Goal: Task Accomplishment & Management: Use online tool/utility

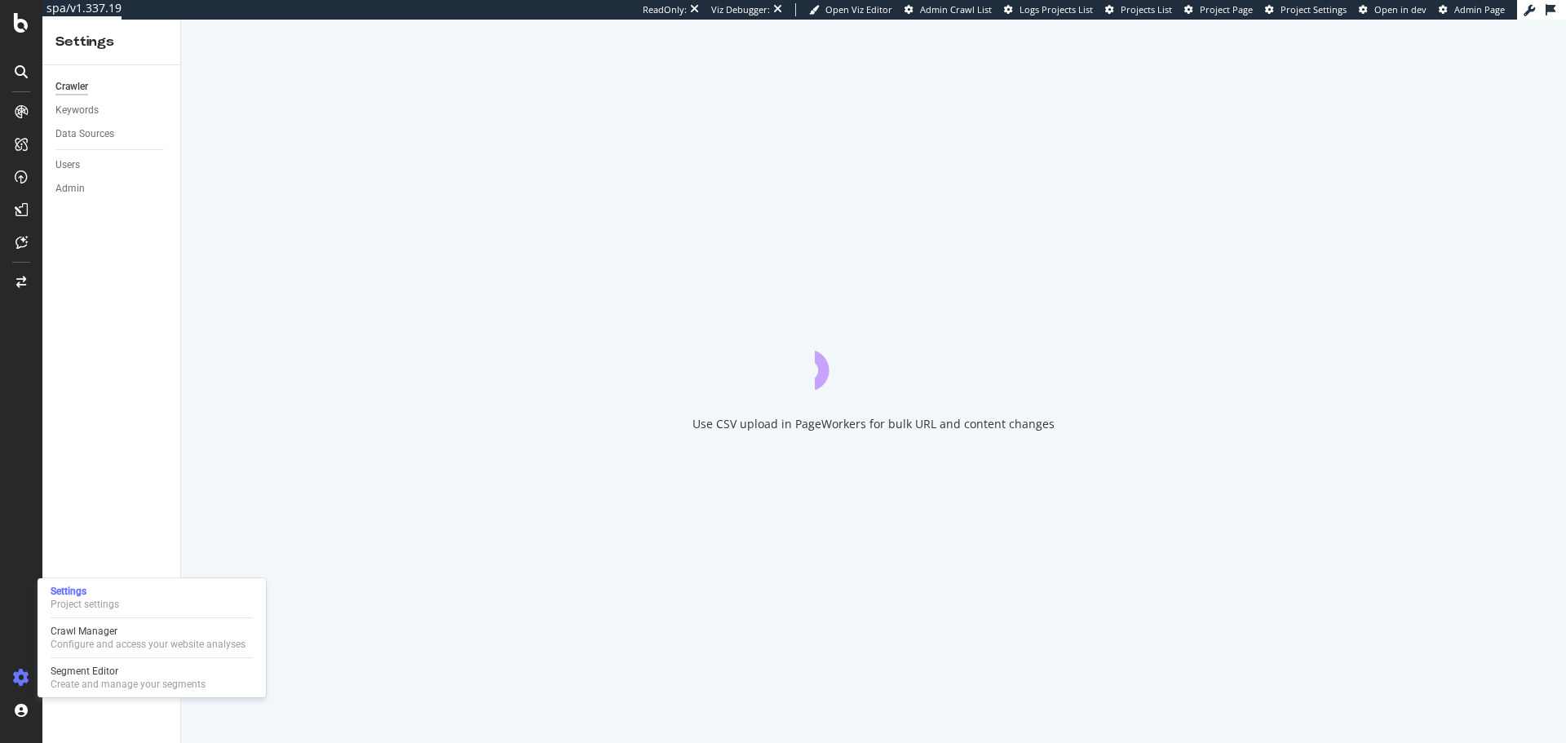
click at [109, 636] on div "Crawl Manager" at bounding box center [148, 631] width 195 height 13
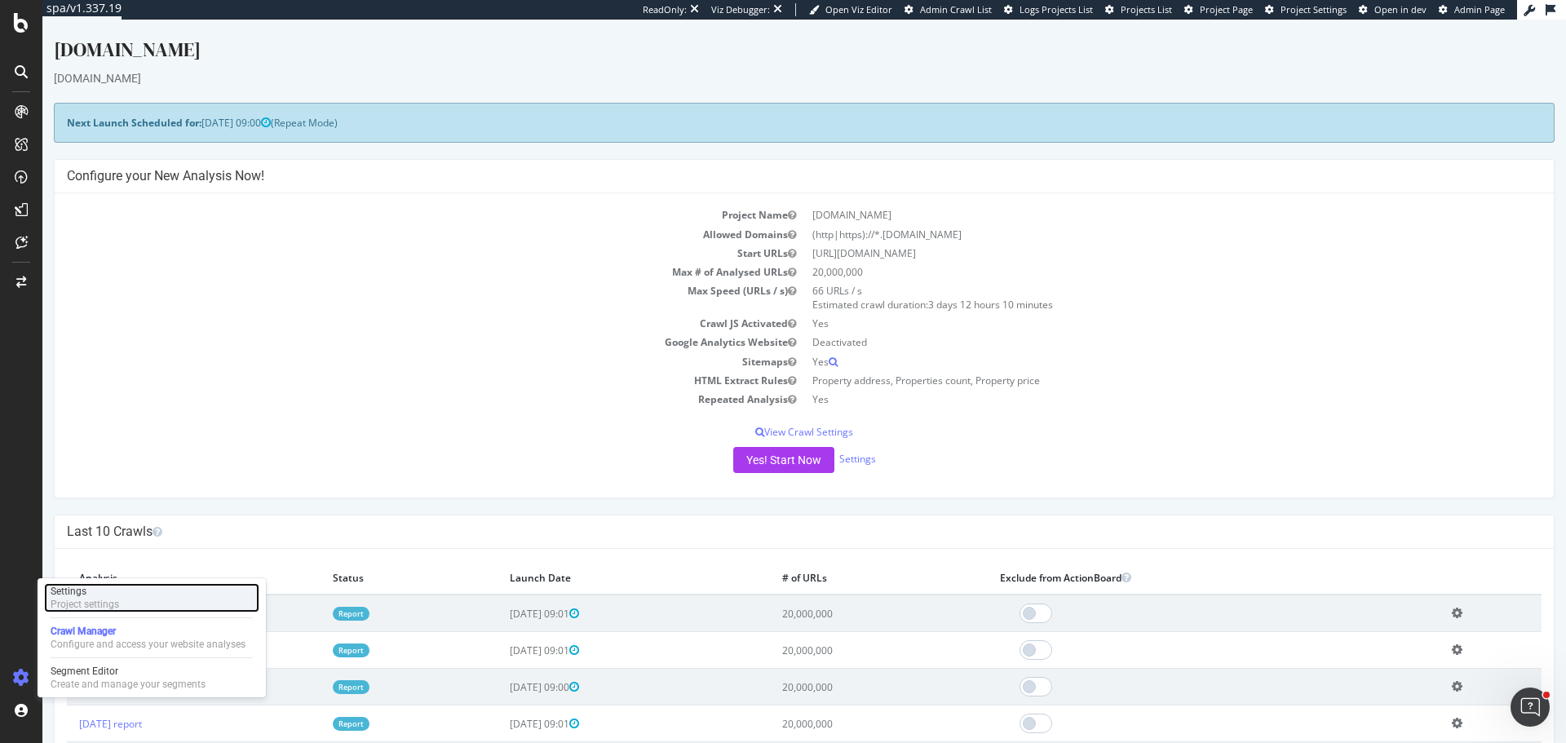
click at [104, 586] on div "Settings" at bounding box center [85, 591] width 68 height 13
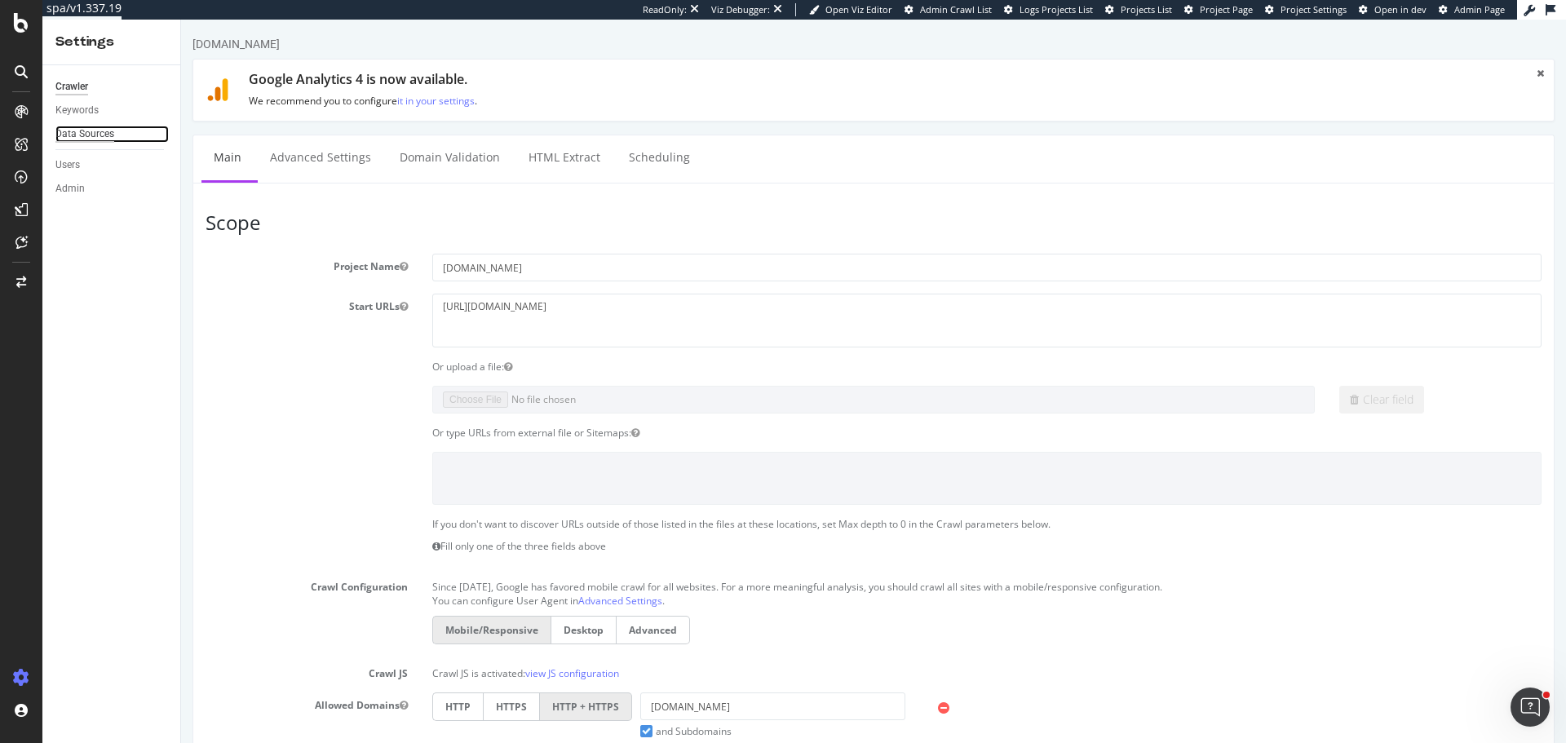
click at [99, 142] on div "Data Sources" at bounding box center [84, 134] width 59 height 17
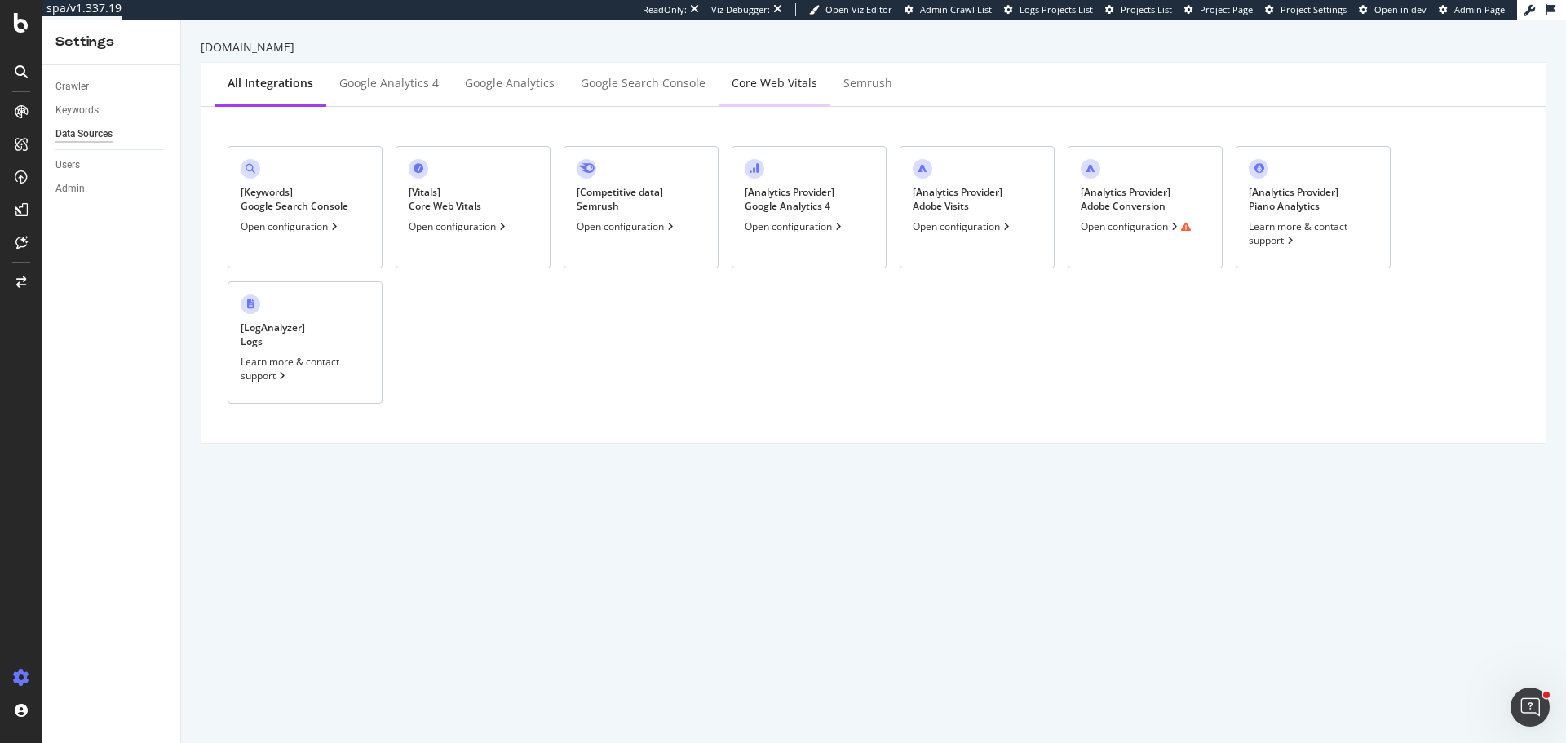
click at [782, 77] on div "Core Web Vitals" at bounding box center [774, 83] width 86 height 16
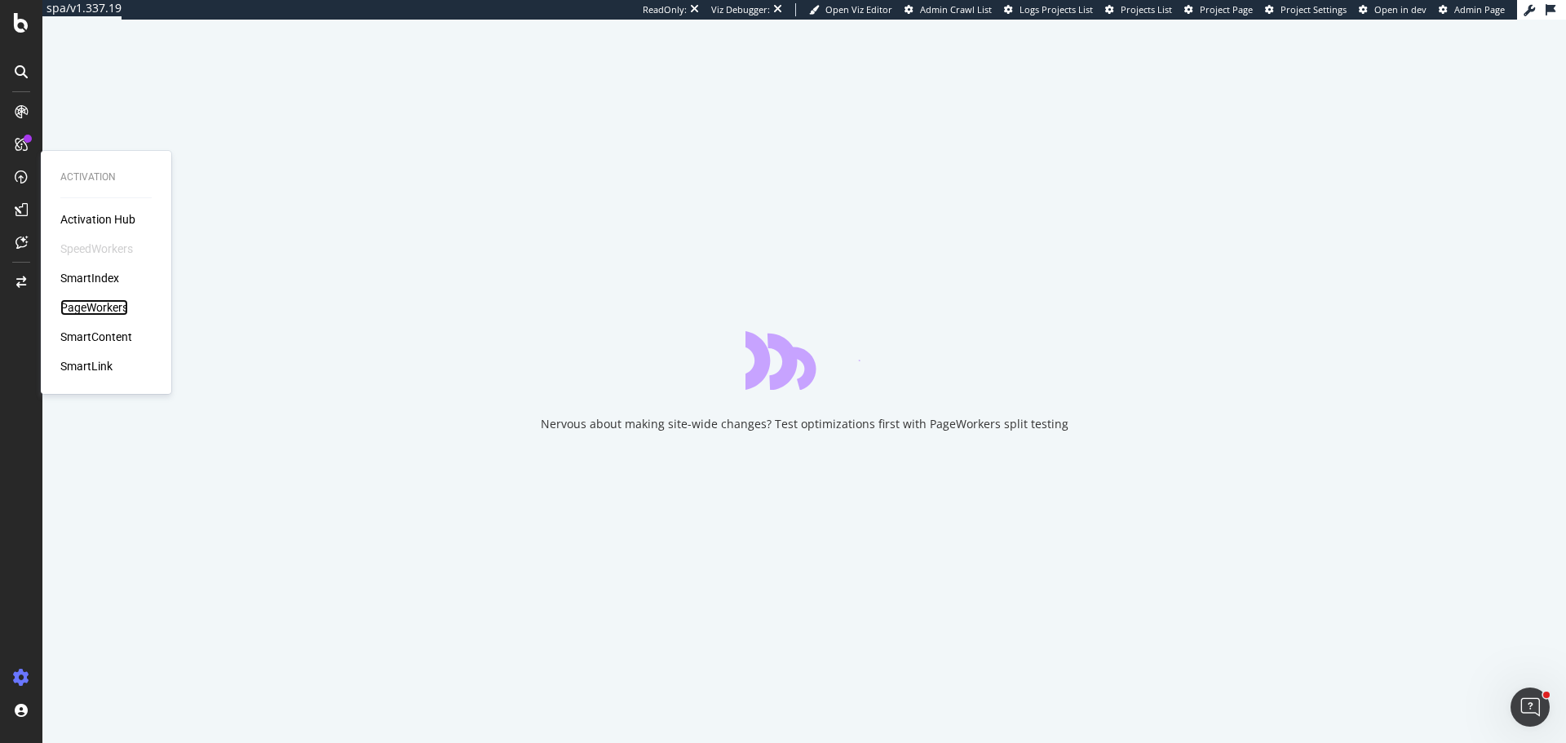
click at [86, 316] on div "PageWorkers" at bounding box center [94, 307] width 68 height 16
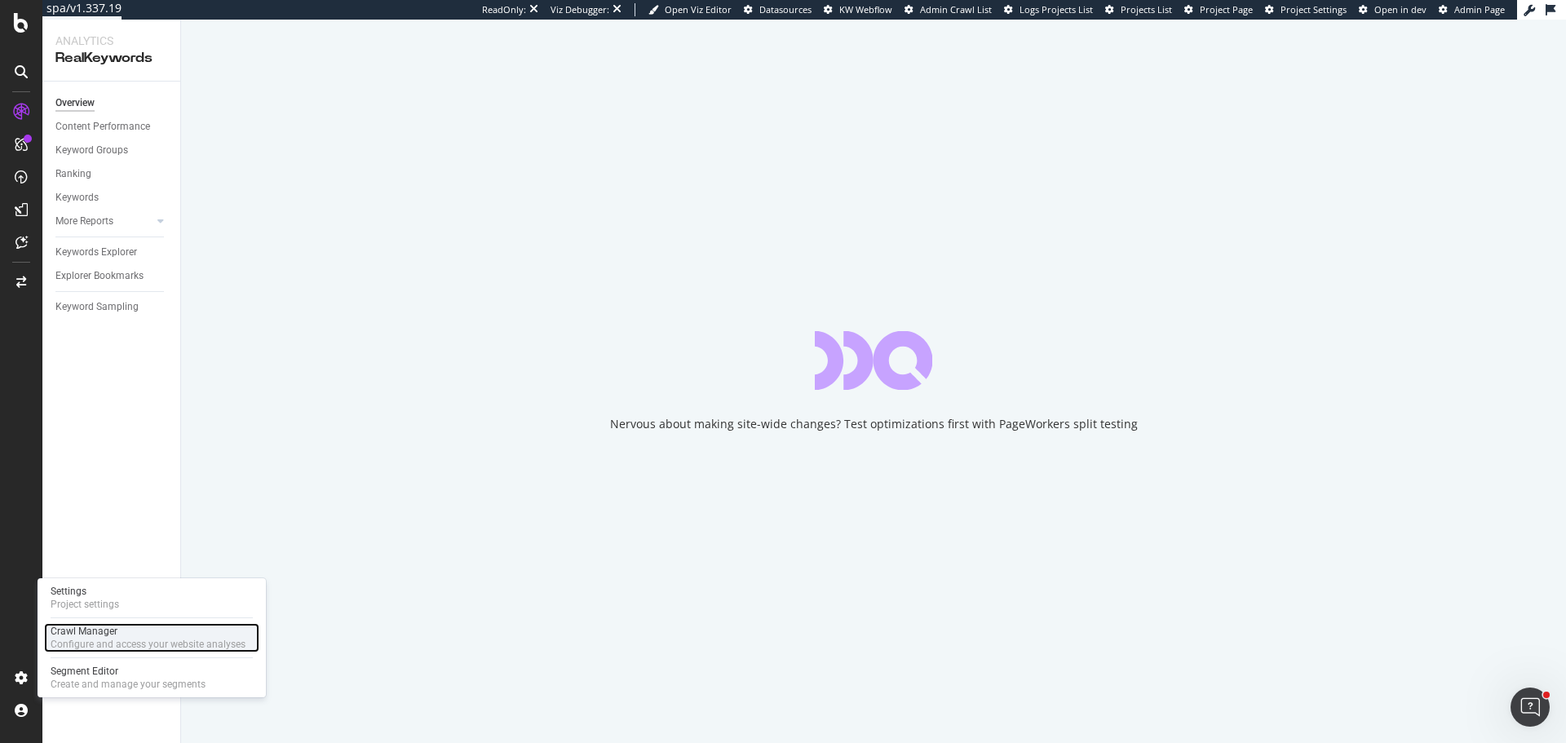
click at [91, 630] on div "Crawl Manager" at bounding box center [148, 631] width 195 height 13
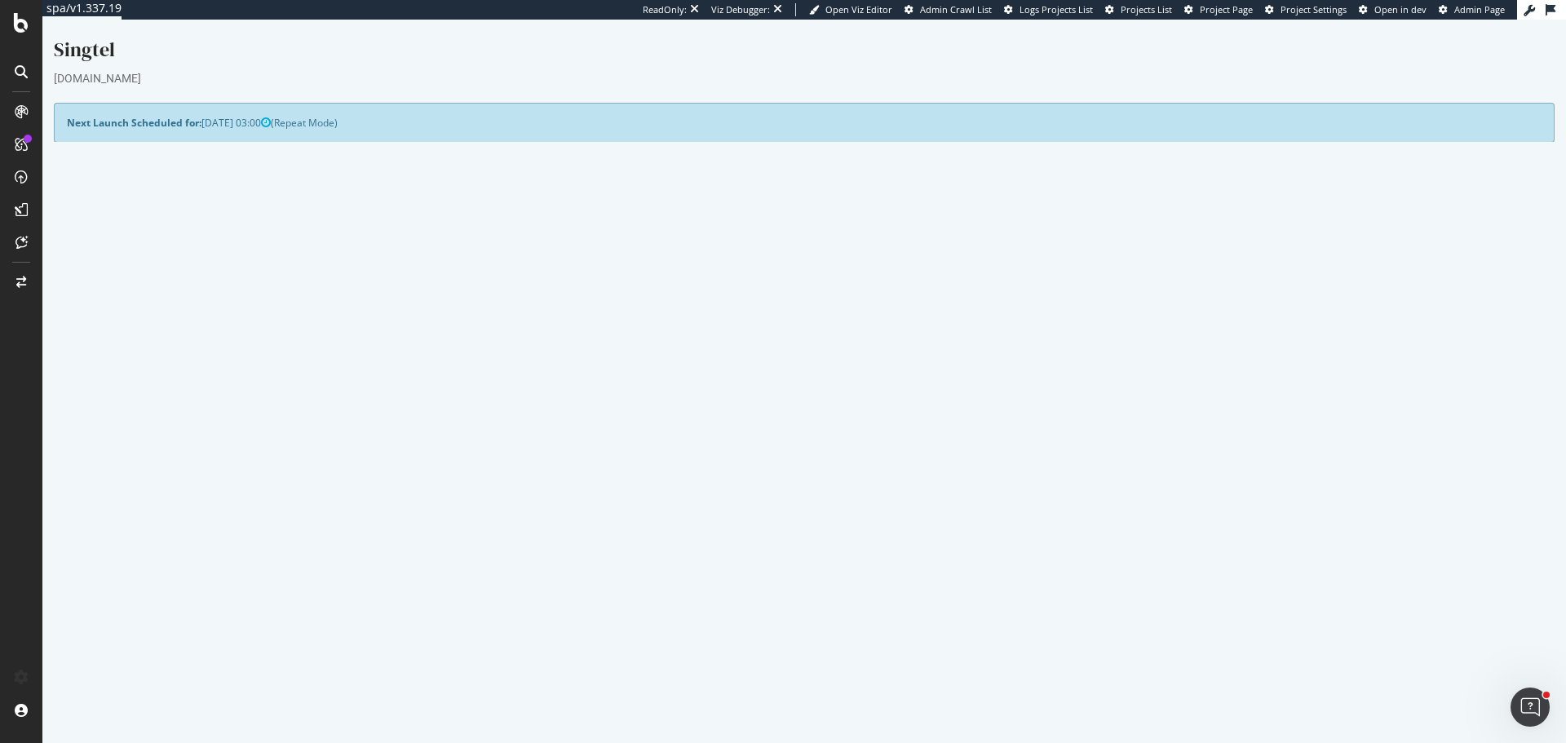
click at [777, 451] on button "Yes! Start Now" at bounding box center [783, 460] width 101 height 26
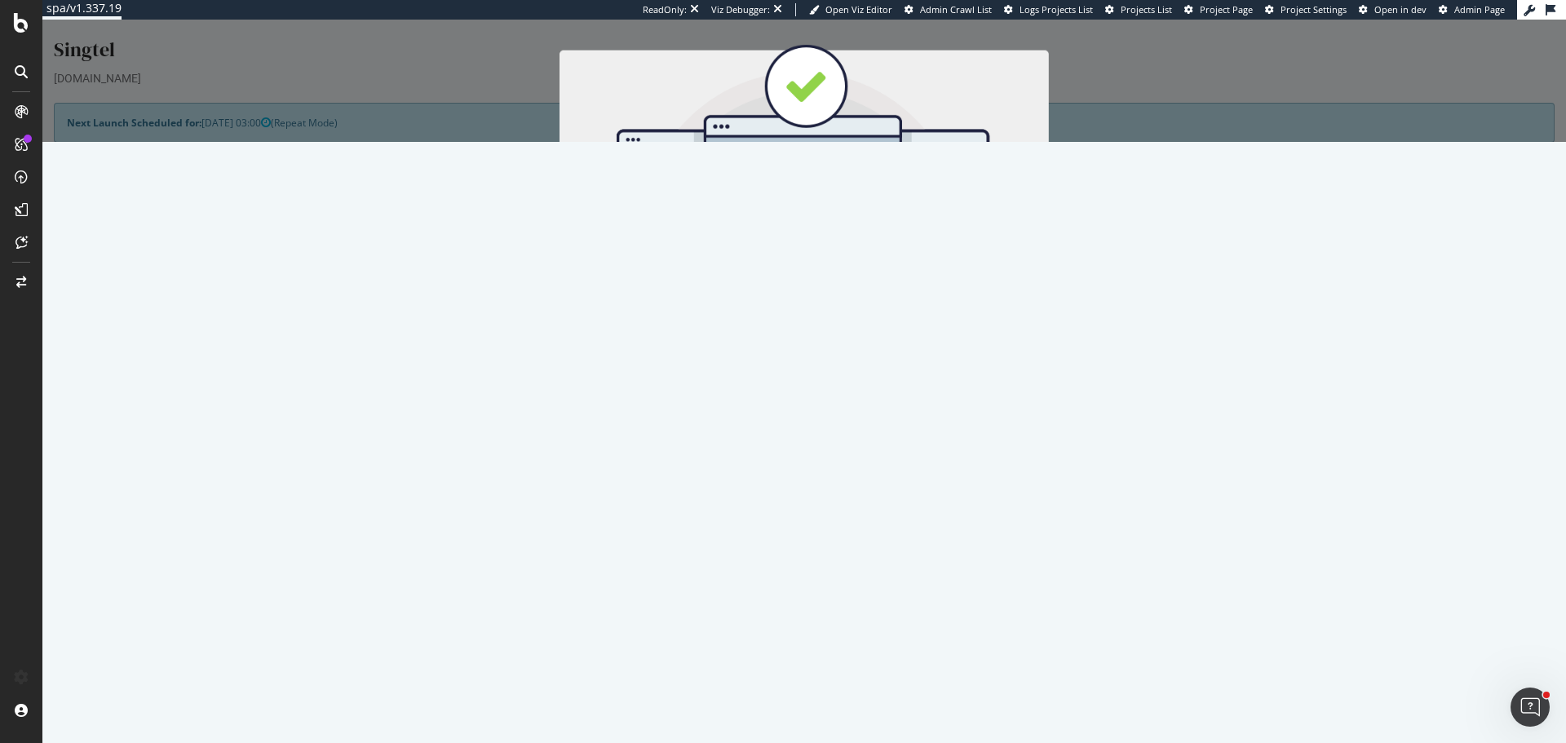
click at [819, 280] on button "Start Now" at bounding box center [834, 290] width 72 height 28
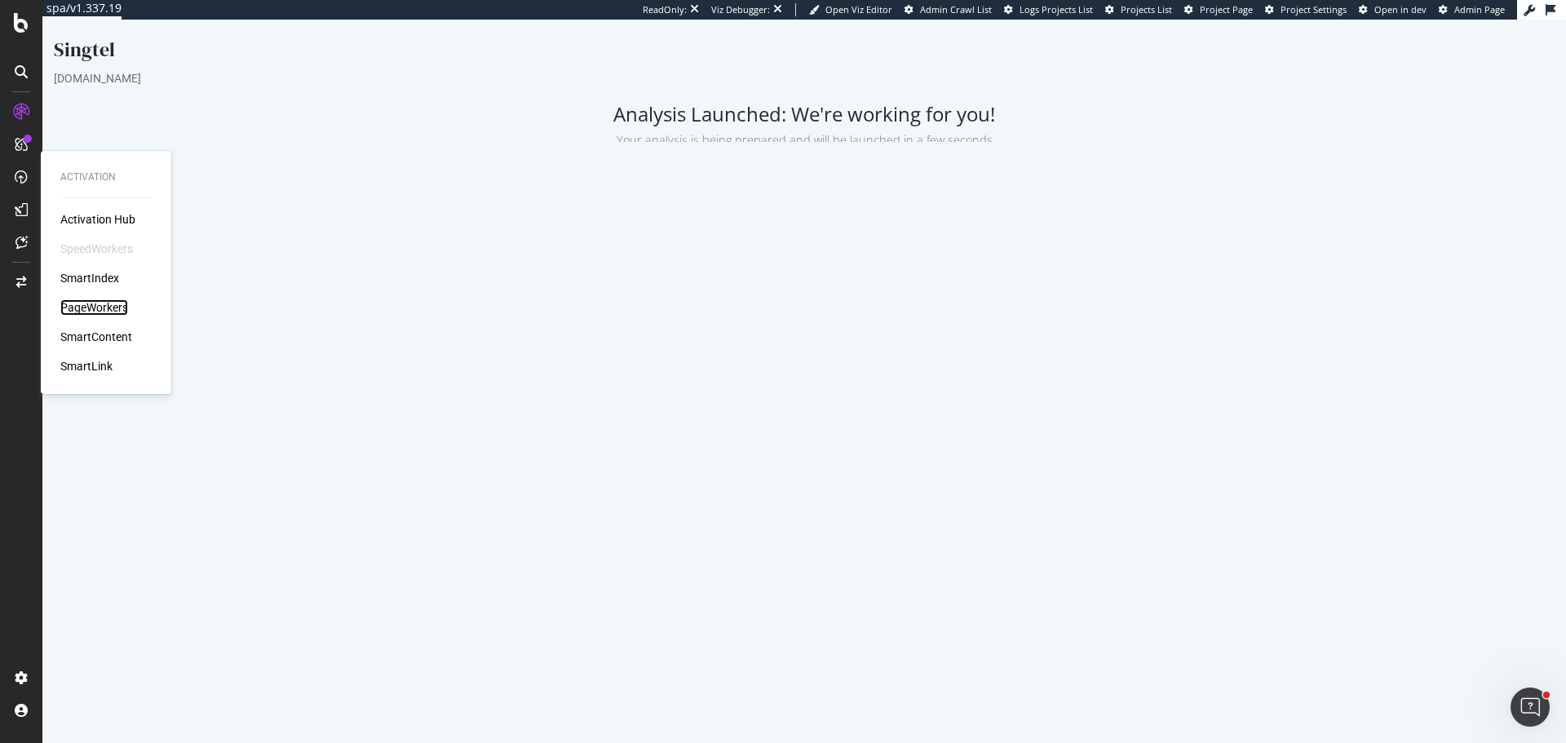
click at [95, 310] on div "PageWorkers" at bounding box center [94, 307] width 68 height 16
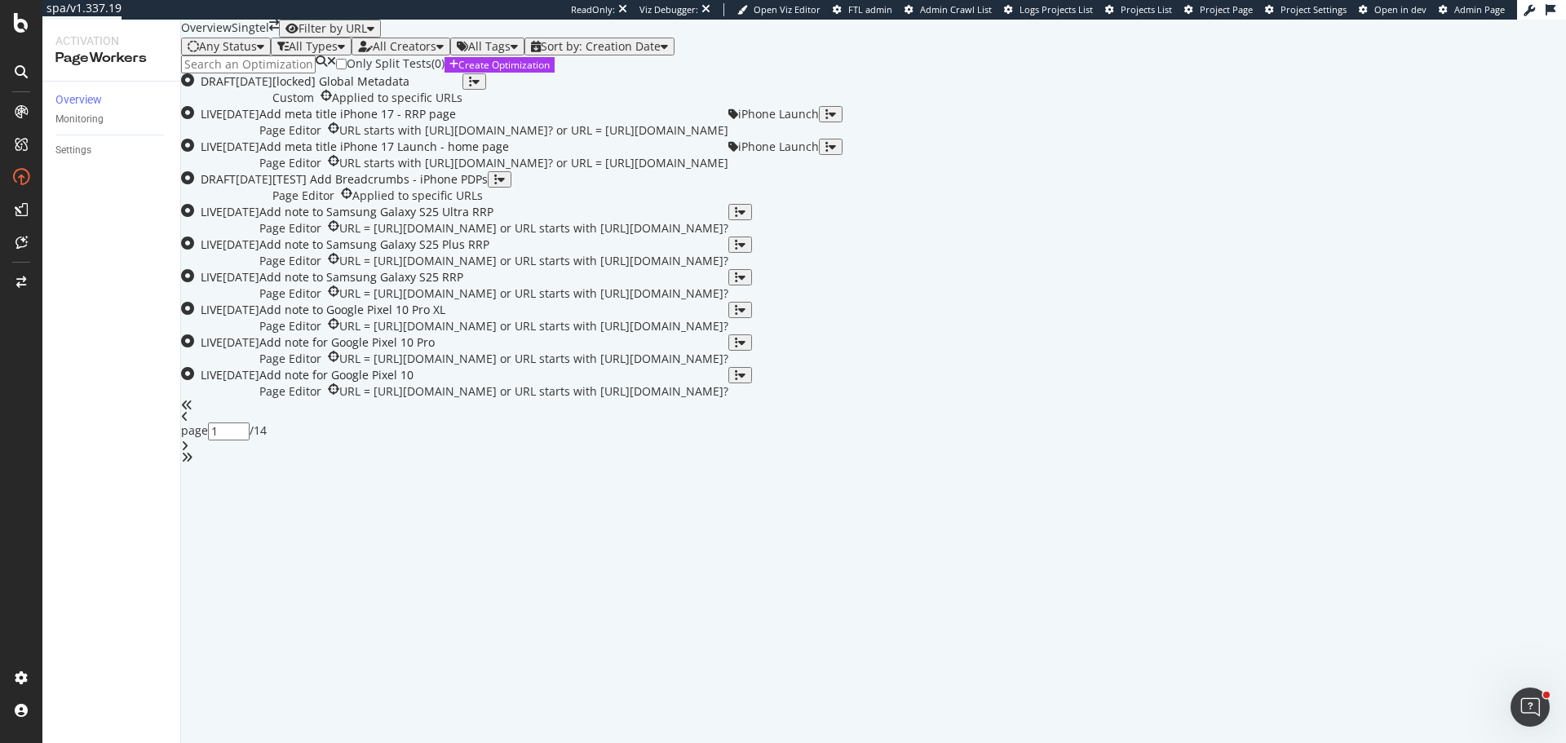
click at [262, 53] on div "Any Status" at bounding box center [226, 46] width 77 height 13
click at [338, 53] on div "All Types" at bounding box center [313, 46] width 49 height 13
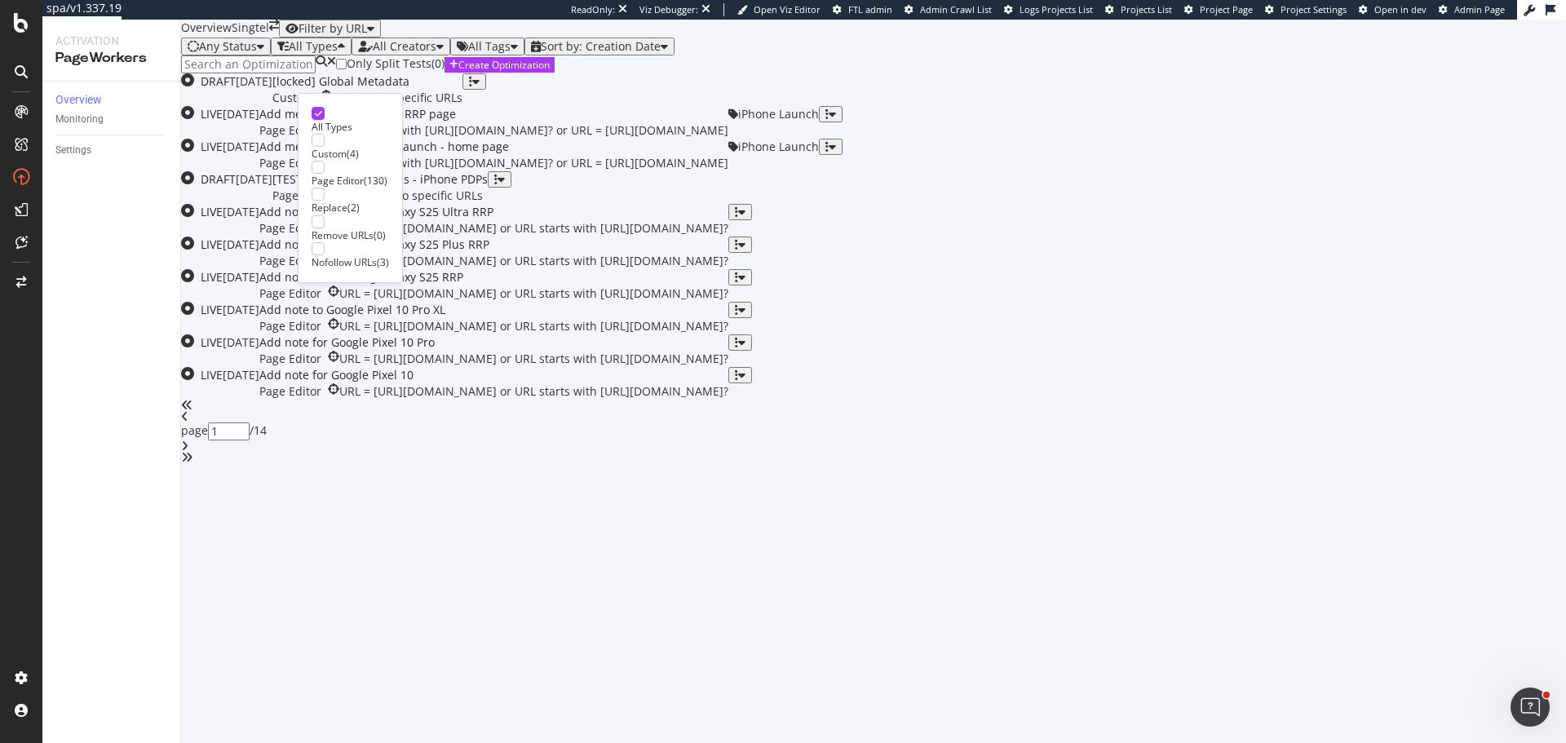
click at [711, 73] on div "Only Split Tests ( 0 ) Create Optimization" at bounding box center [873, 64] width 1385 height 18
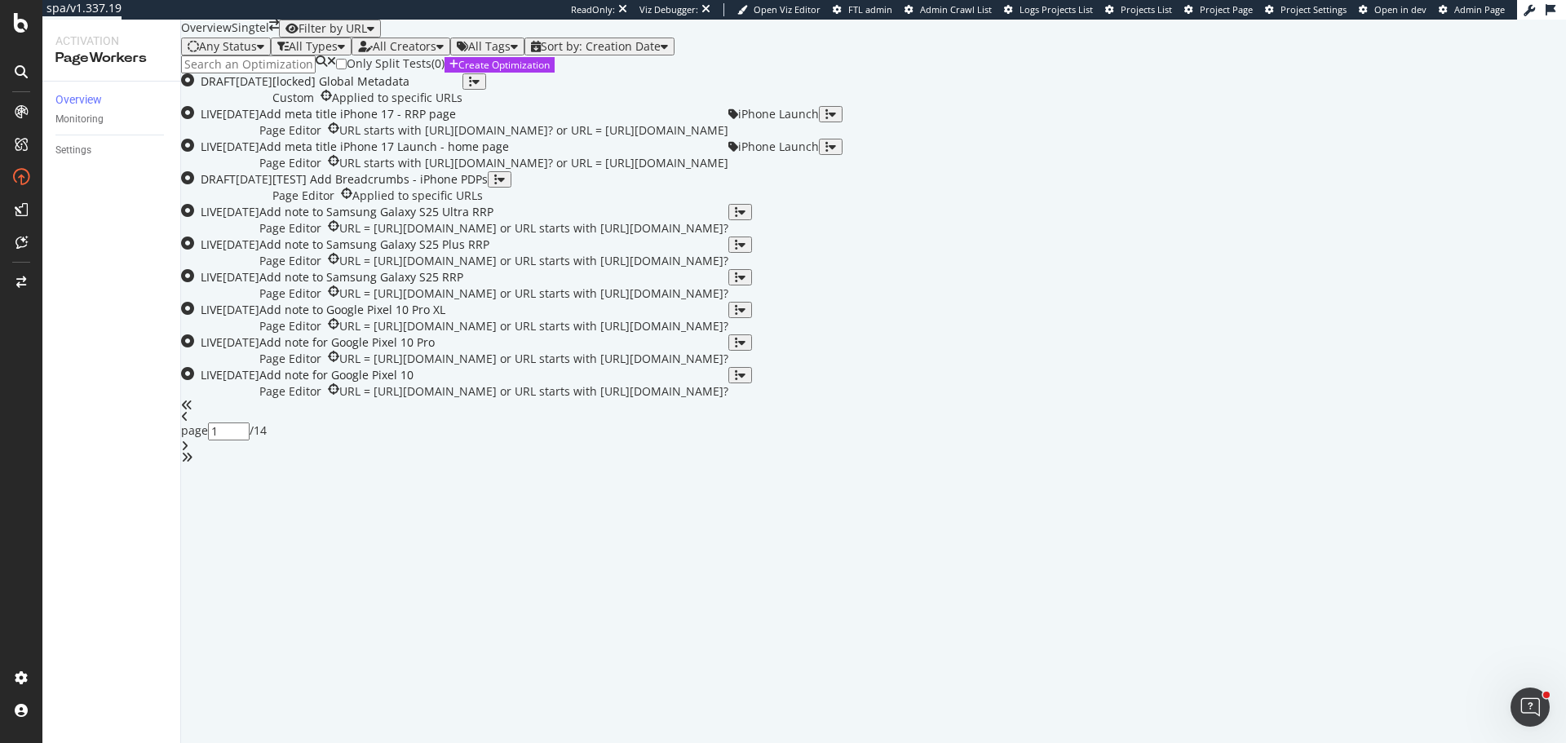
click at [668, 52] on div "button" at bounding box center [663, 46] width 7 height 11
click at [656, 121] on div "Modification Date" at bounding box center [647, 115] width 103 height 14
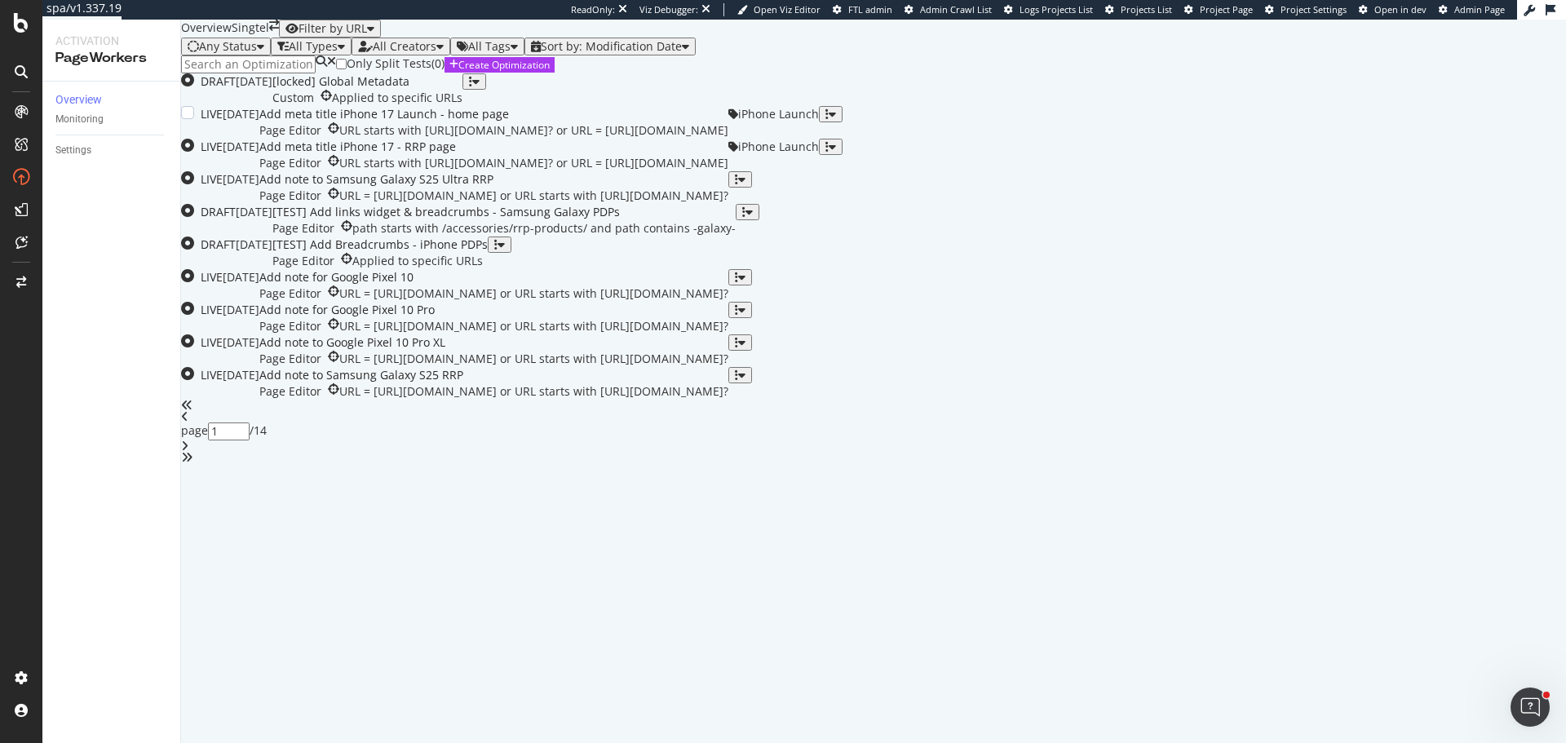
click at [605, 139] on div "Add meta title iPhone 17 Launch - home page Page Editor URL starts with https:/…" at bounding box center [493, 122] width 469 height 33
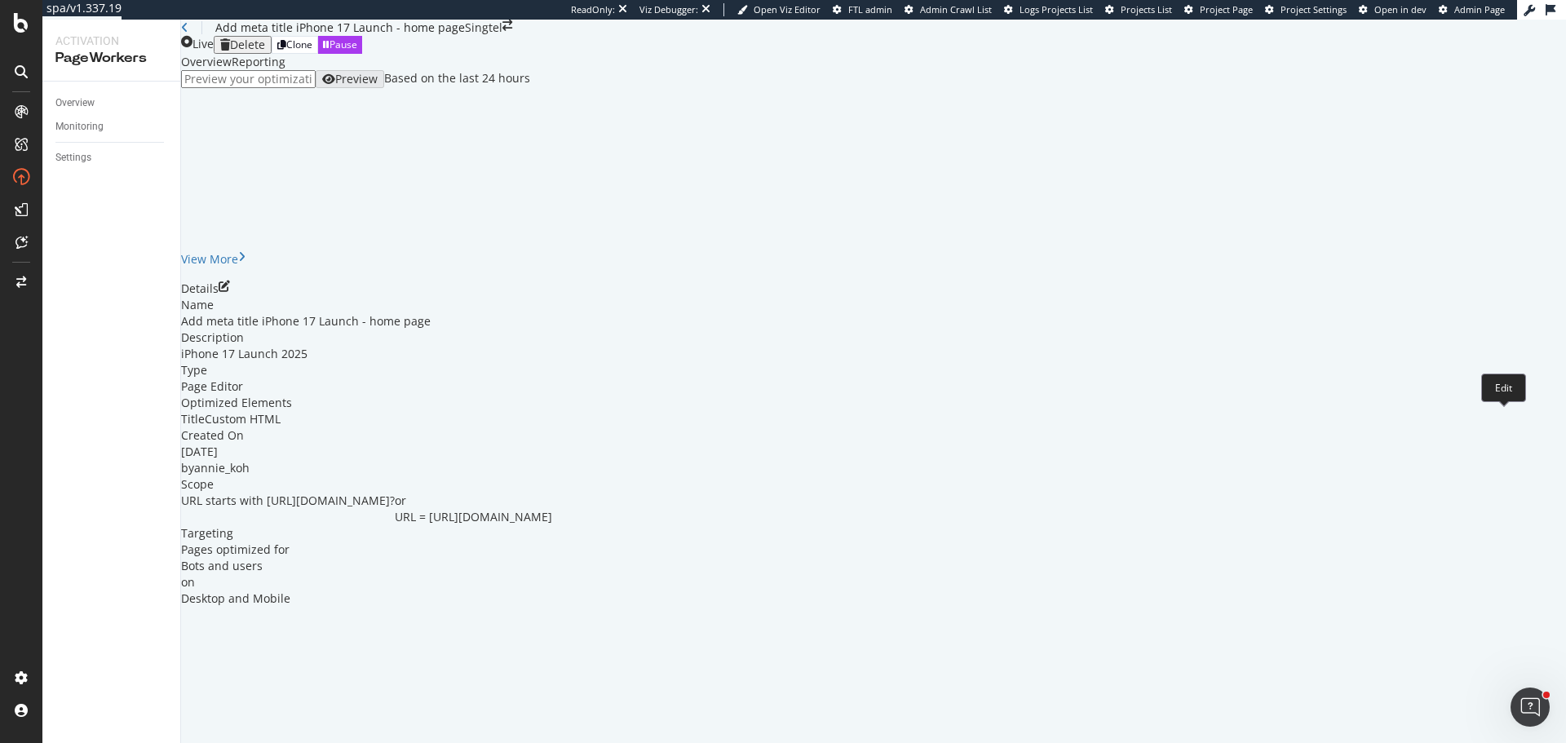
click at [230, 292] on icon "pen-to-square" at bounding box center [224, 285] width 11 height 11
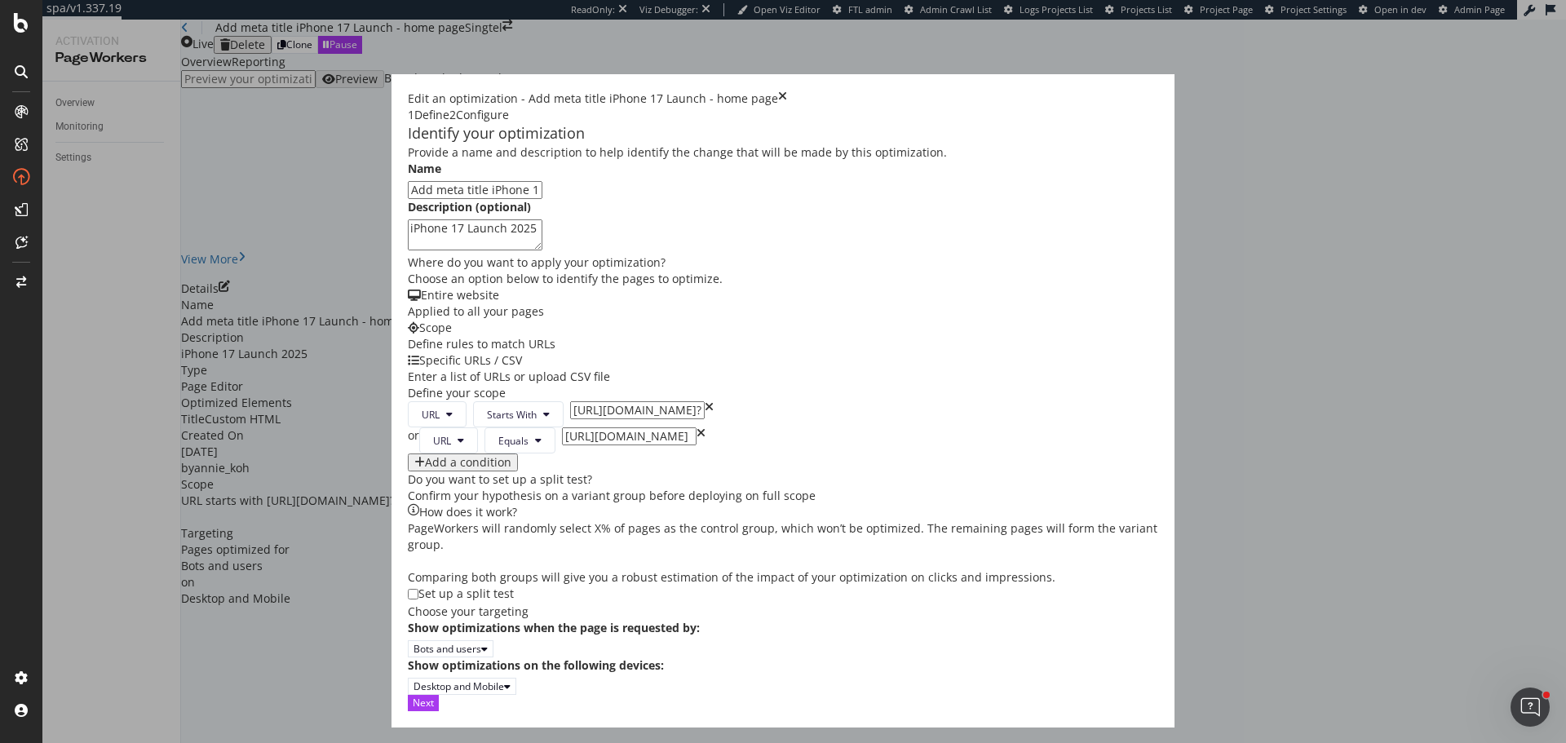
scroll to position [435, 0]
click at [434, 709] on div "Next" at bounding box center [423, 703] width 21 height 14
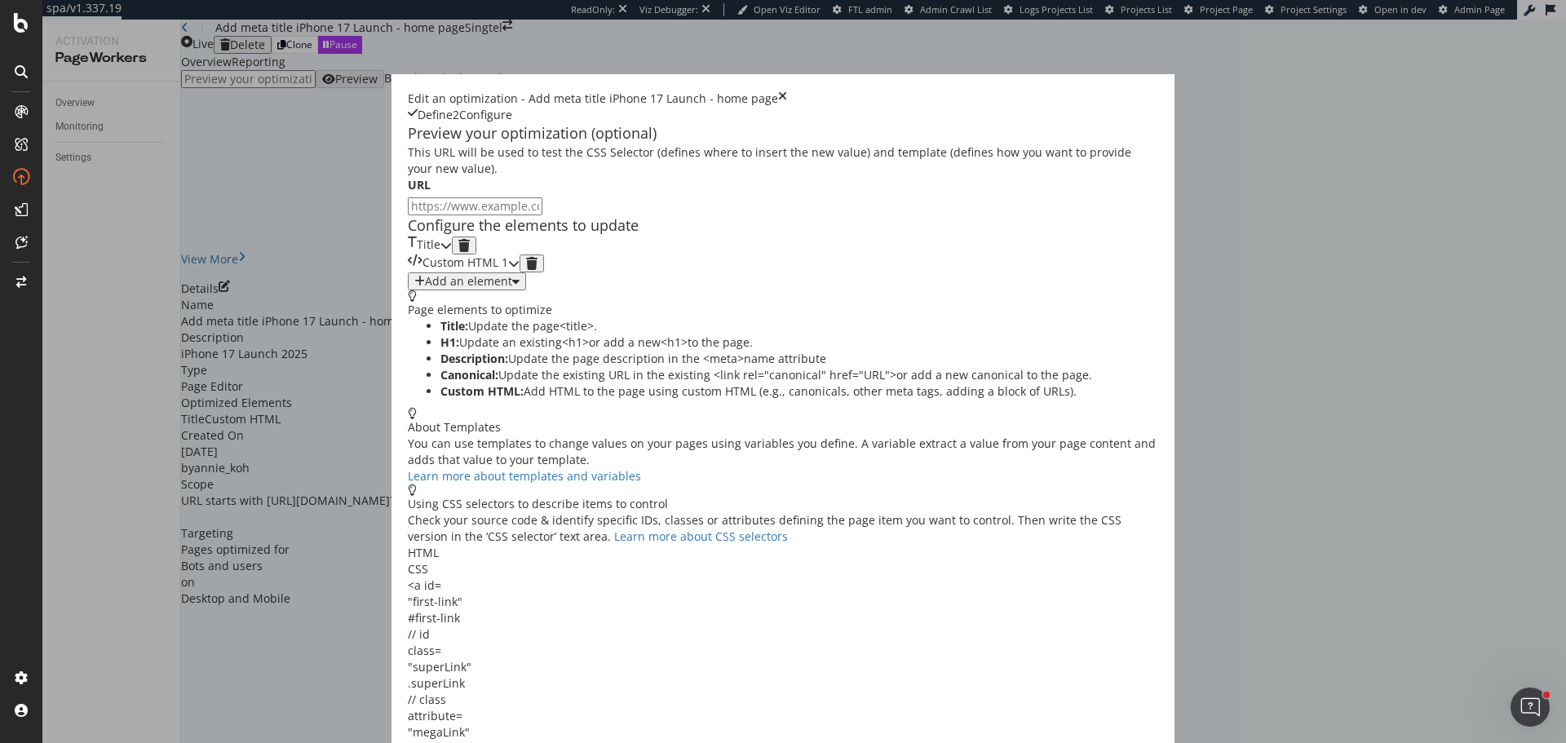
click at [440, 254] on div "Title" at bounding box center [424, 245] width 33 height 18
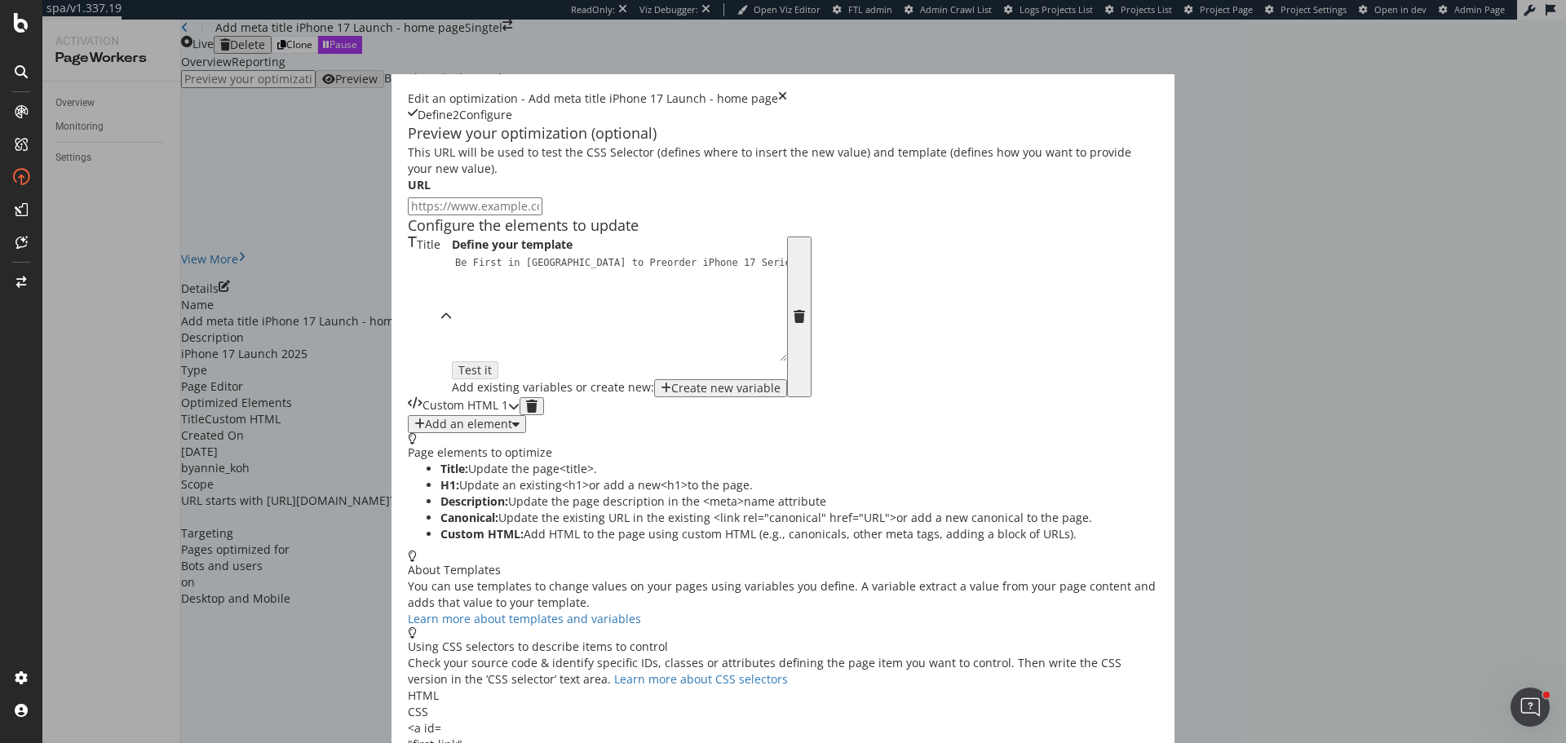
click at [440, 312] on div "Title" at bounding box center [424, 316] width 33 height 161
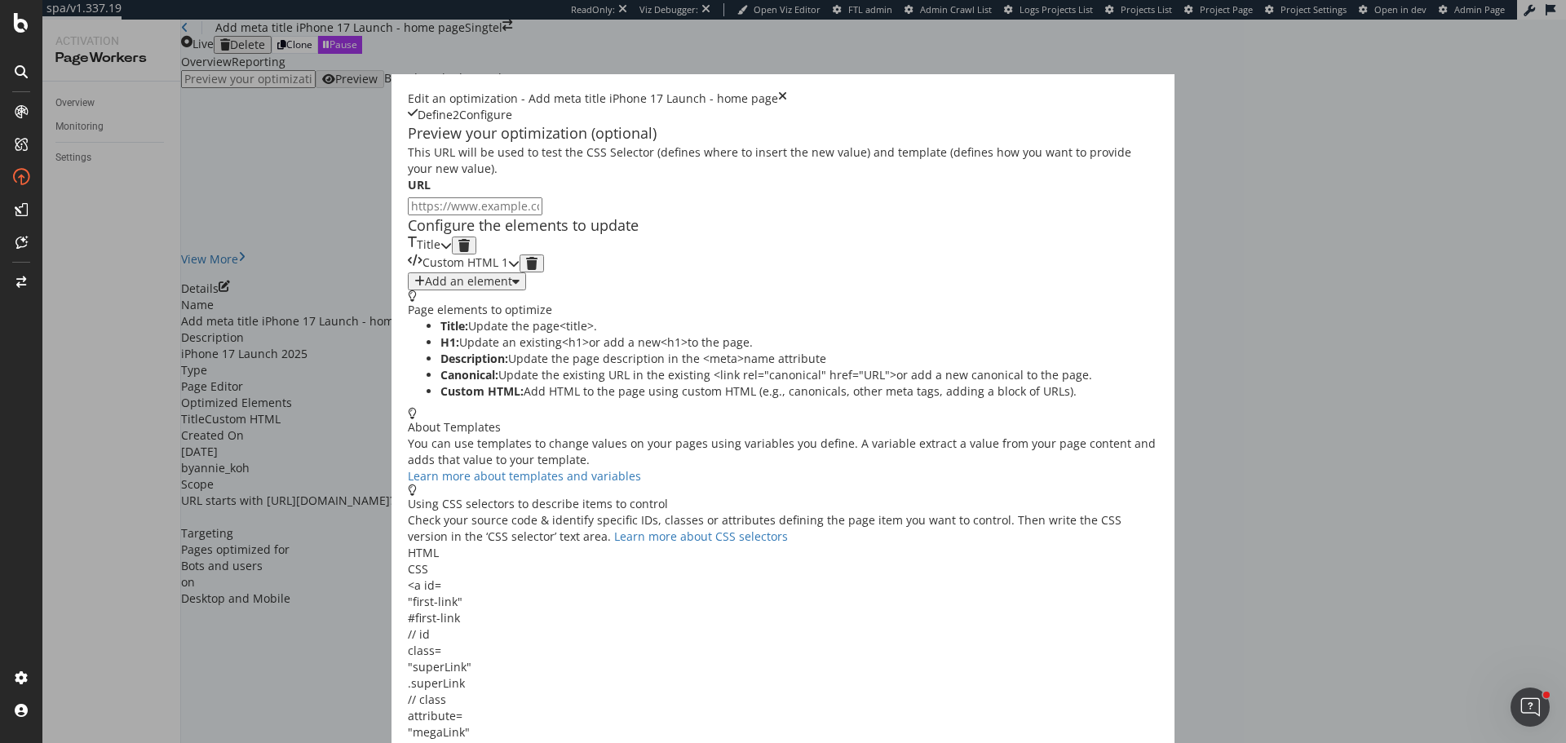
click at [508, 272] on div "Custom HTML 1" at bounding box center [458, 263] width 100 height 18
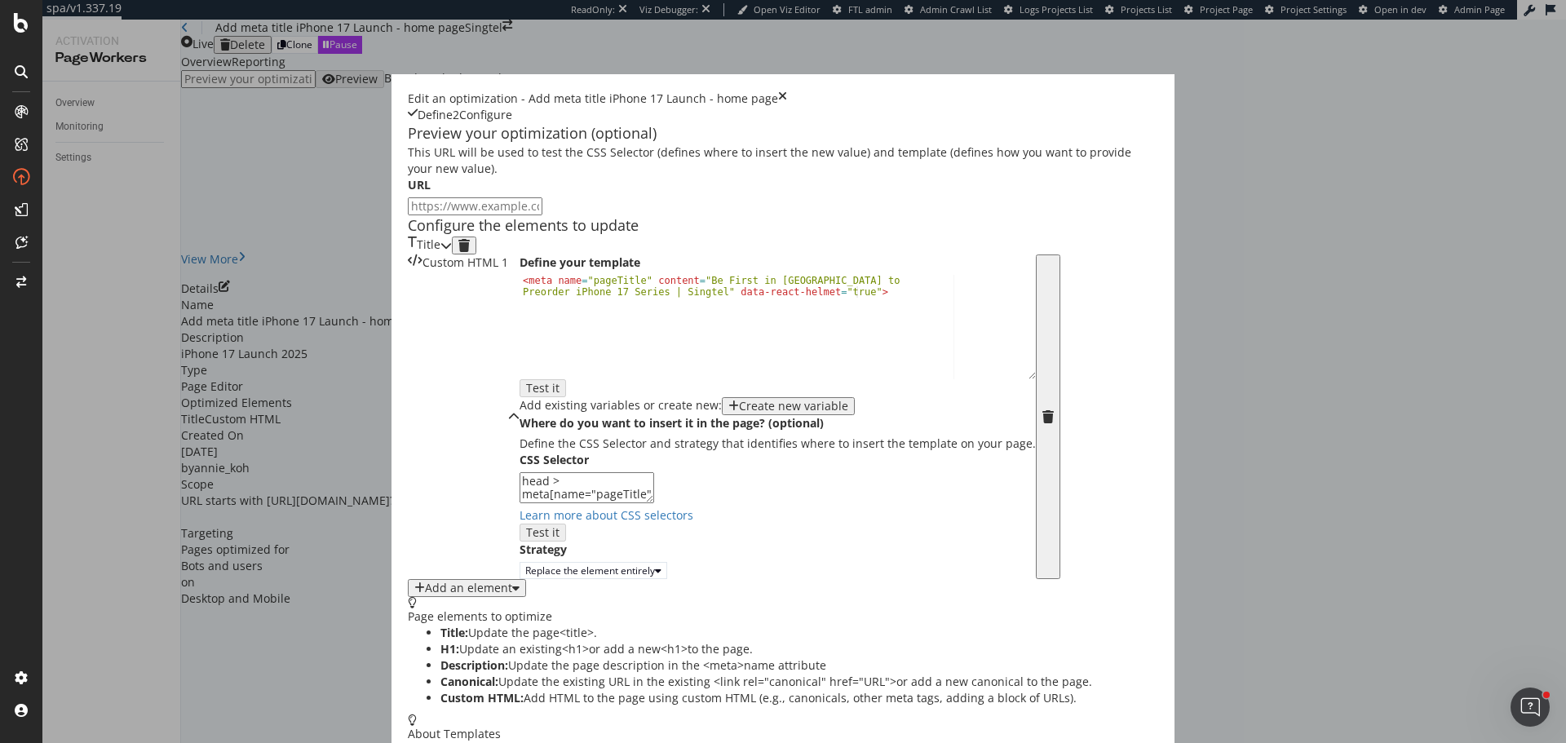
click at [508, 357] on div "Custom HTML 1" at bounding box center [458, 416] width 100 height 325
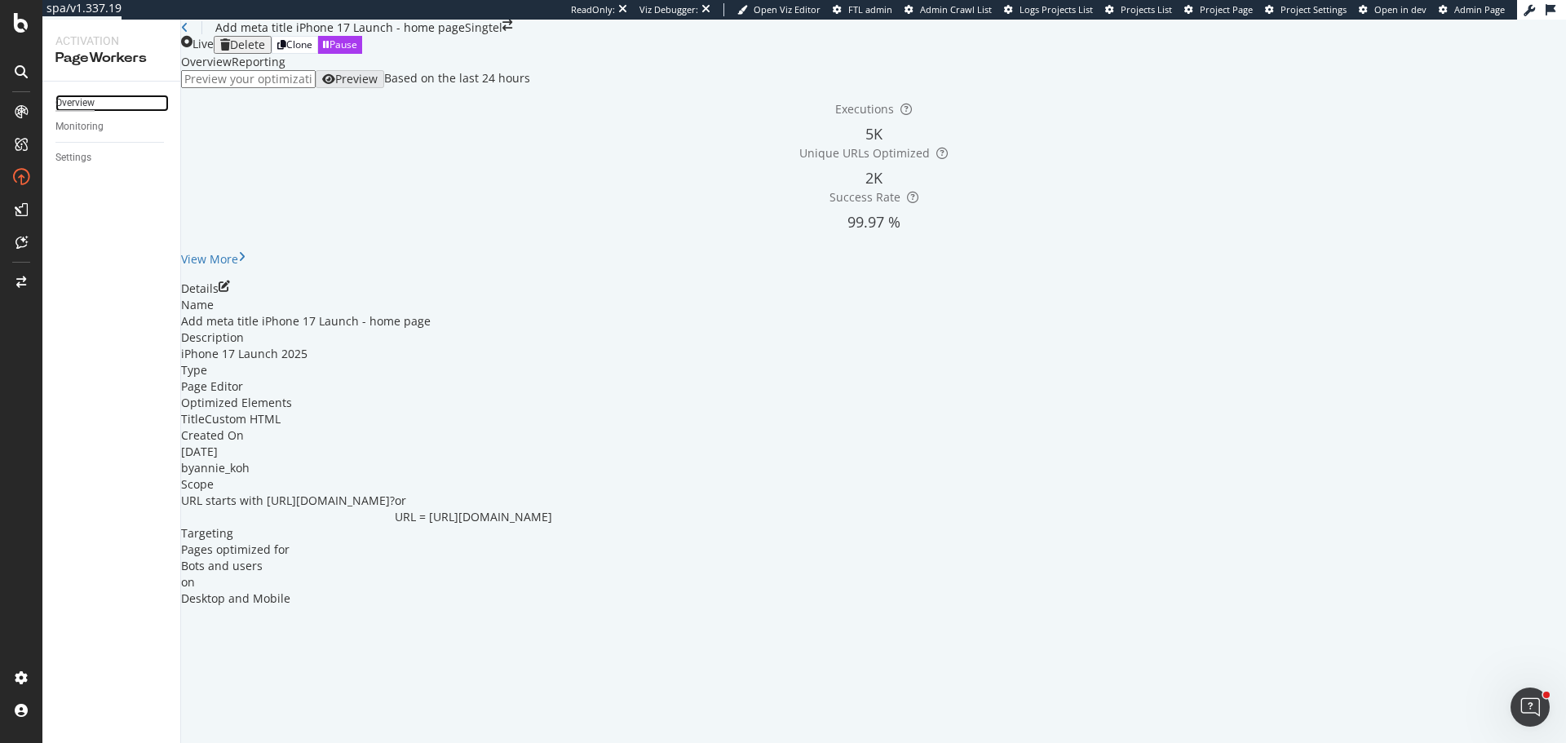
click at [88, 104] on div "Overview" at bounding box center [74, 103] width 39 height 17
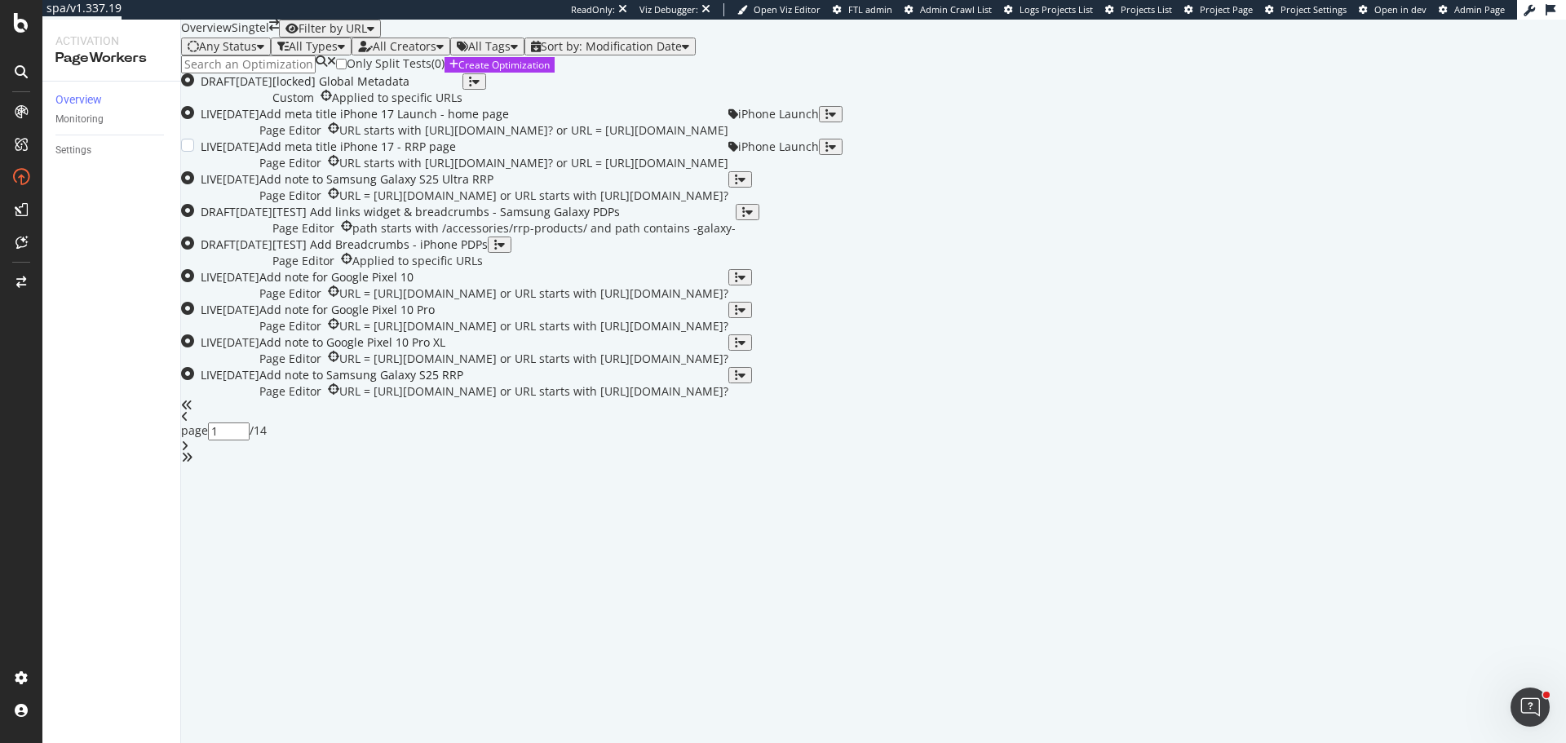
click at [463, 155] on div "Add meta title iPhone 17 - RRP page" at bounding box center [493, 147] width 469 height 16
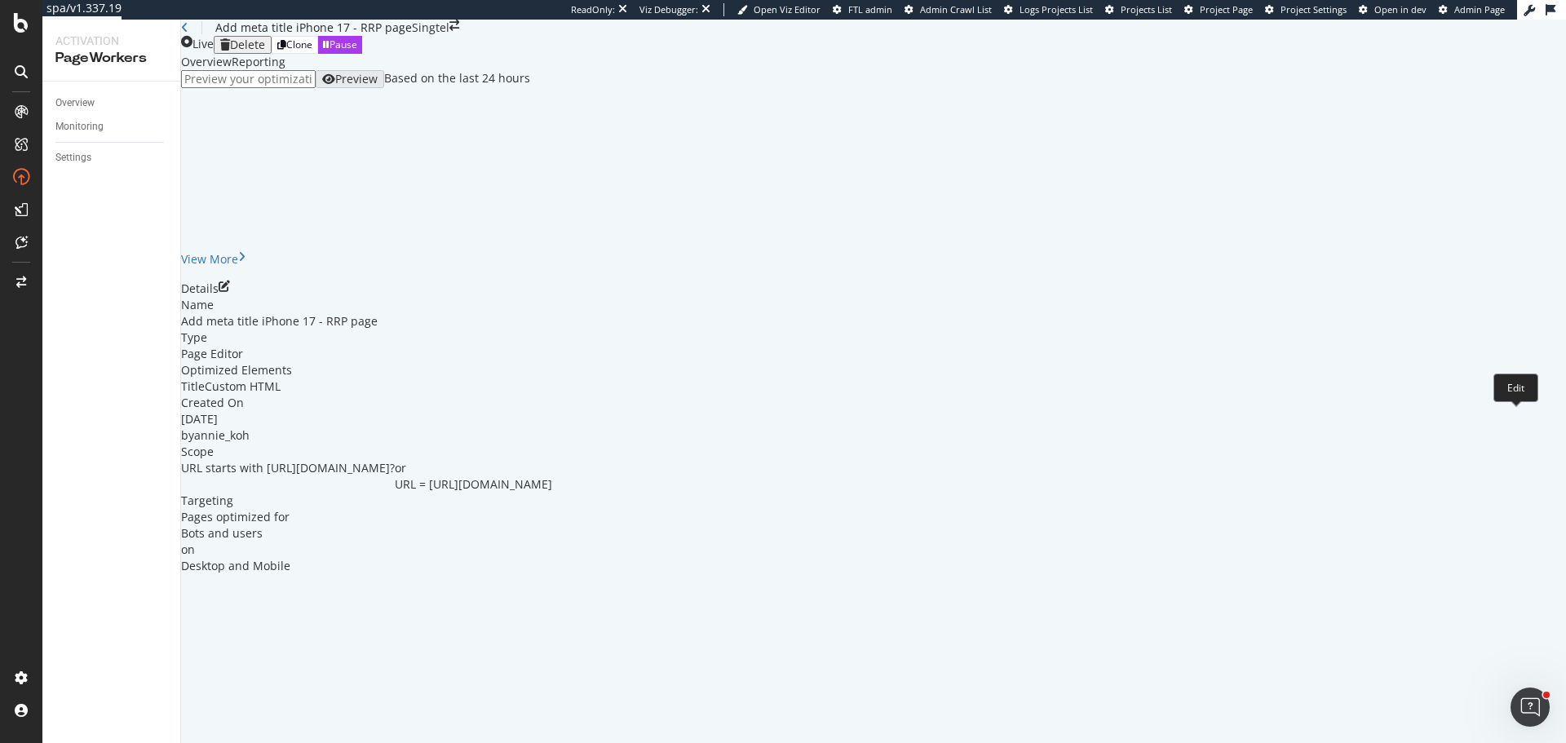
click at [230, 292] on icon "pen-to-square" at bounding box center [224, 285] width 11 height 11
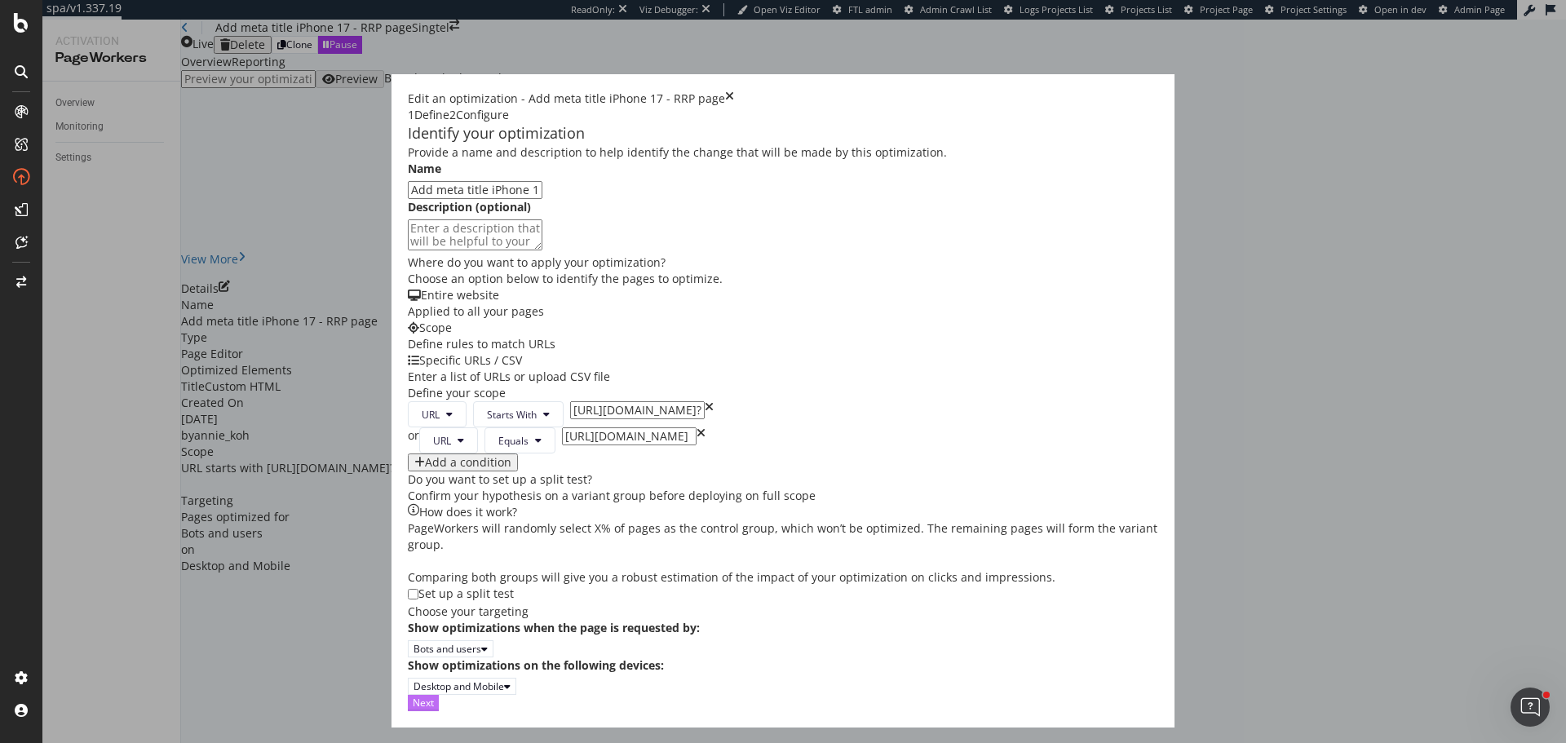
click at [439, 710] on button "Next" at bounding box center [423, 702] width 31 height 15
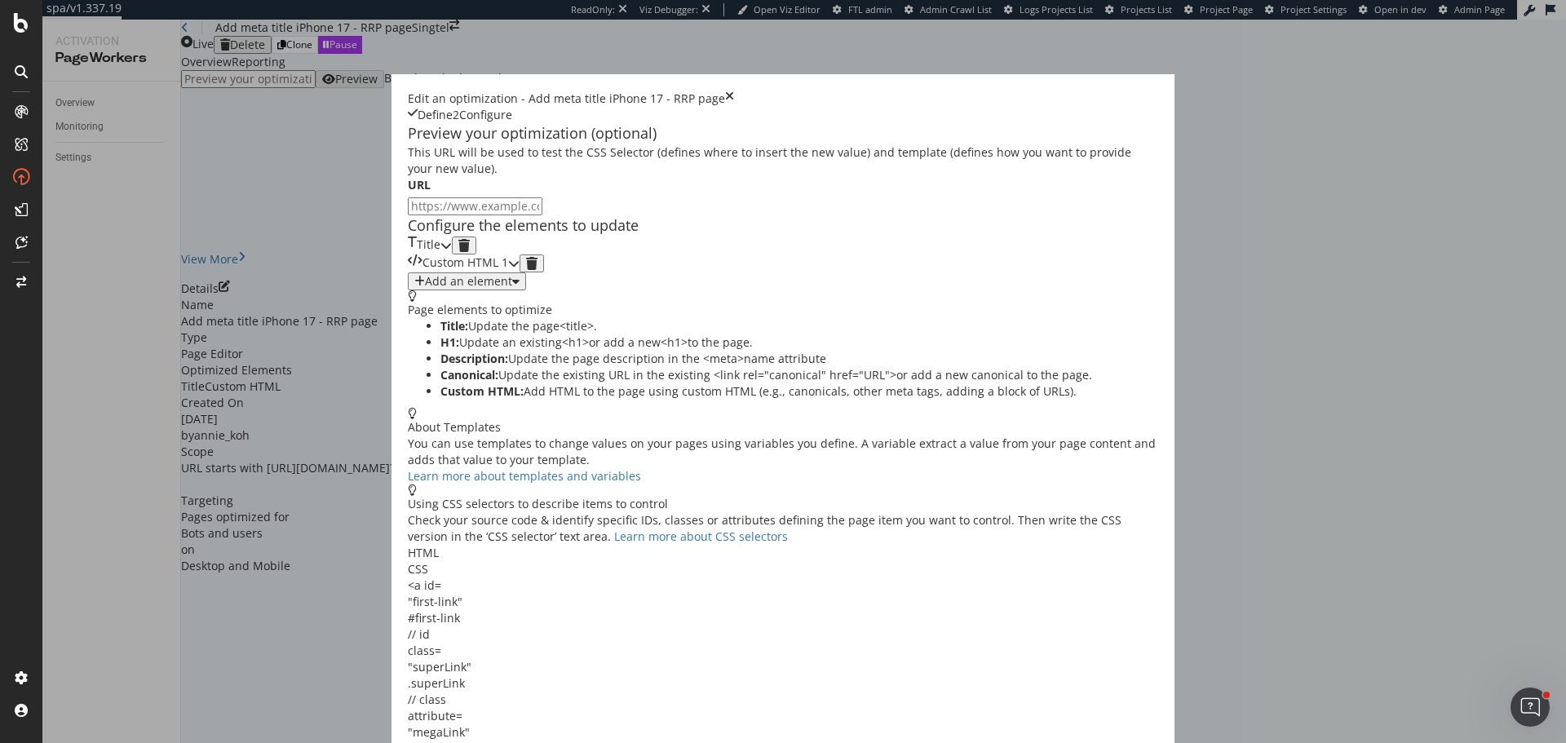
click at [440, 254] on div "Title" at bounding box center [424, 245] width 33 height 18
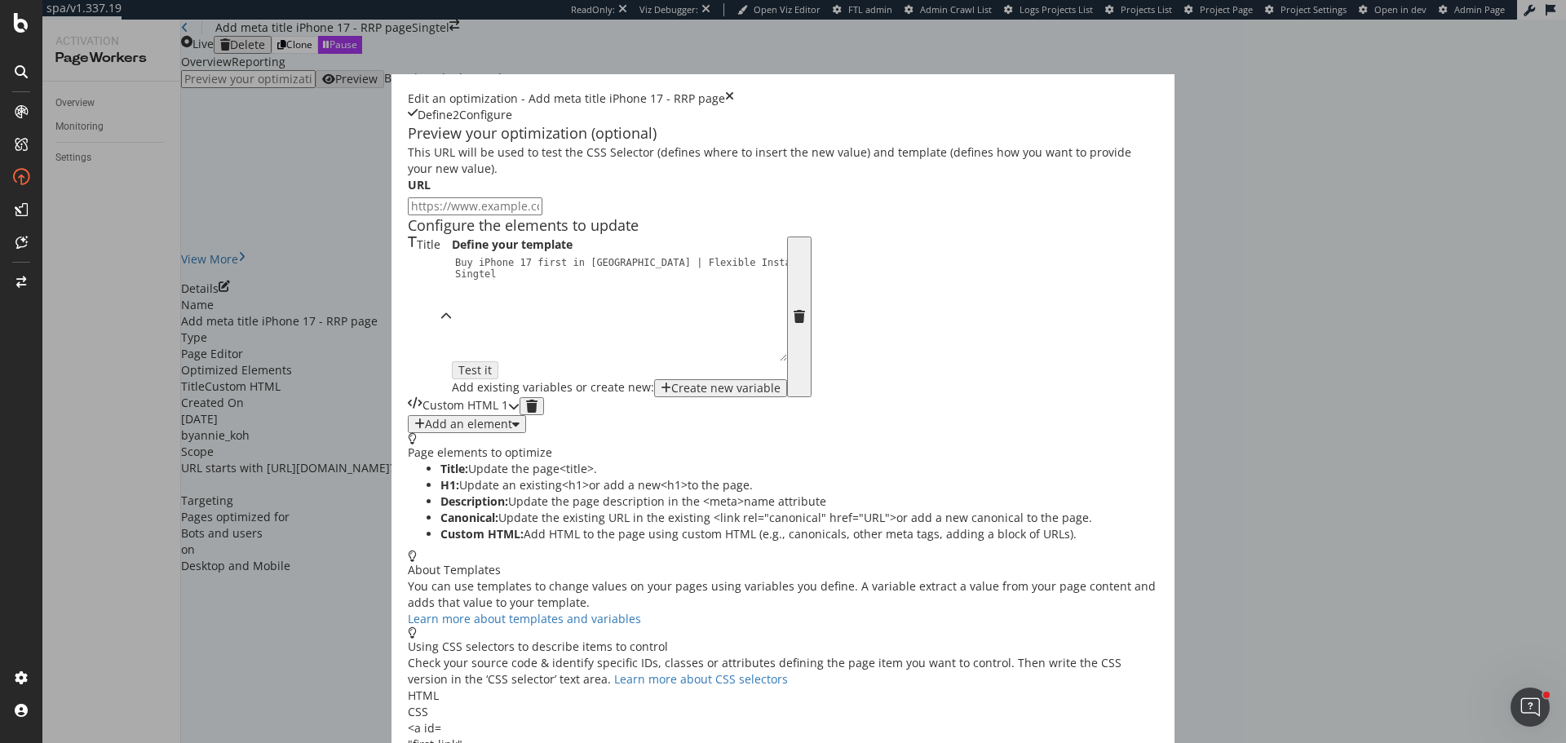
click at [519, 415] on div "Custom HTML 1" at bounding box center [464, 406] width 112 height 18
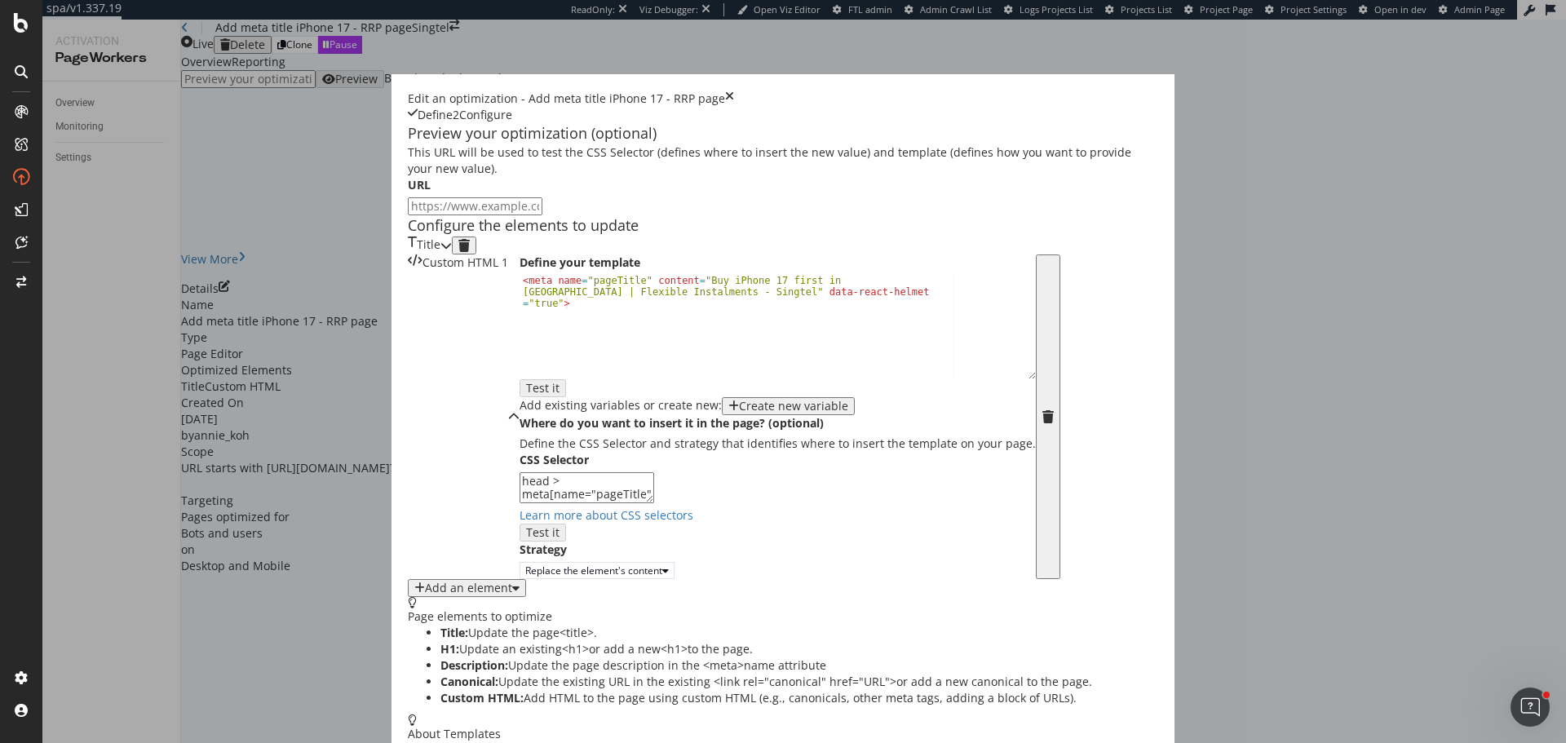
click at [452, 254] on div "Title" at bounding box center [430, 245] width 44 height 18
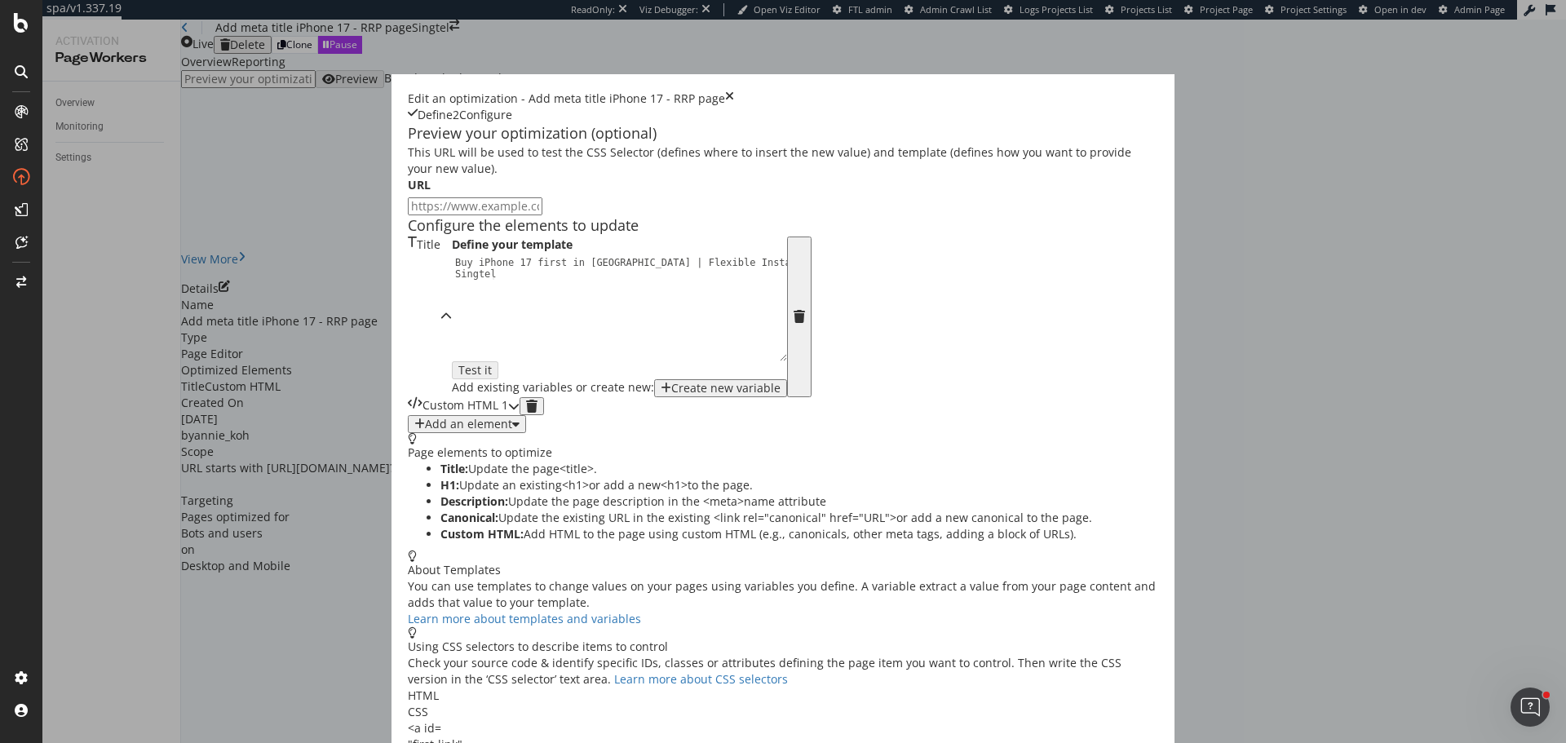
click at [465, 415] on div "Custom HTML 1" at bounding box center [458, 406] width 100 height 18
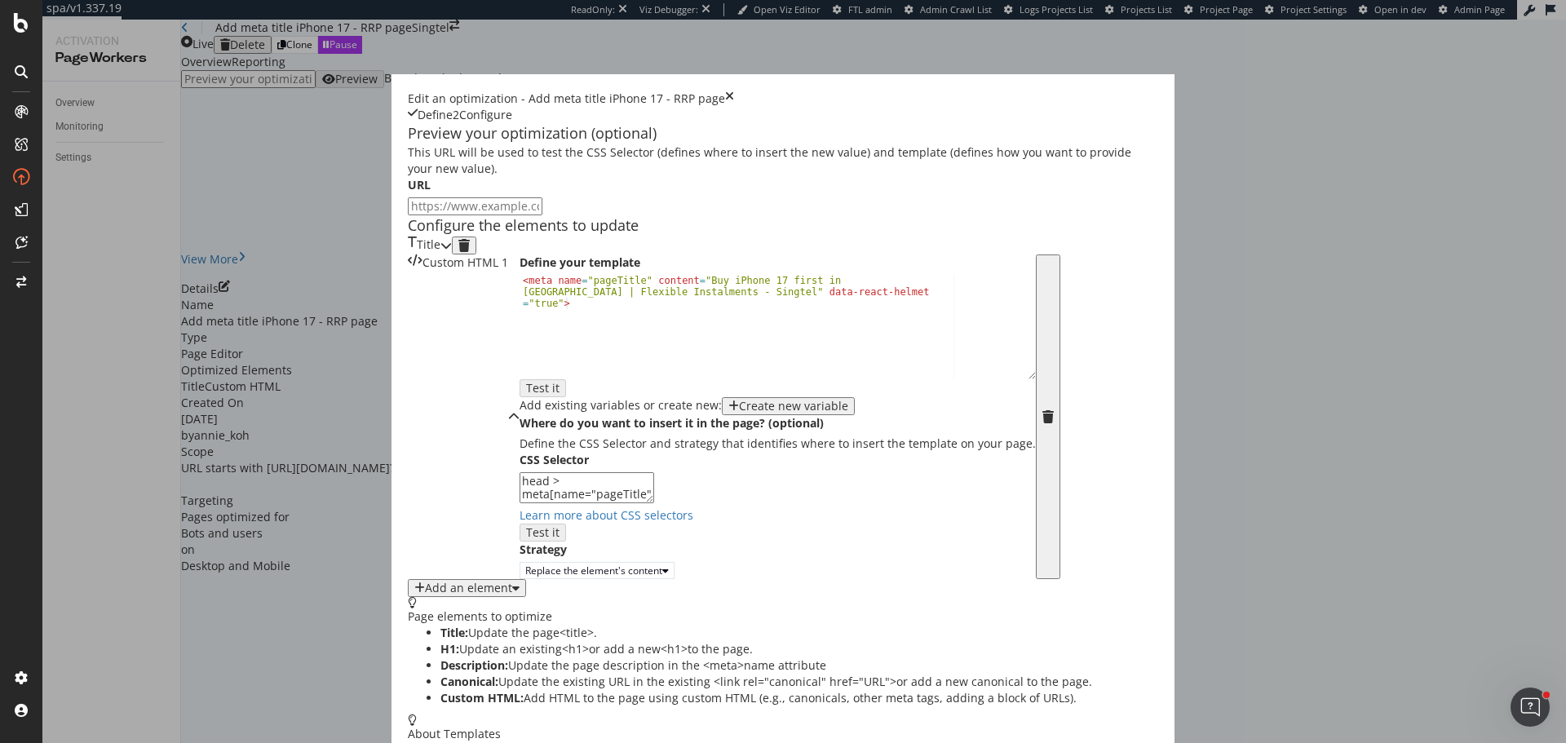
scroll to position [219, 0]
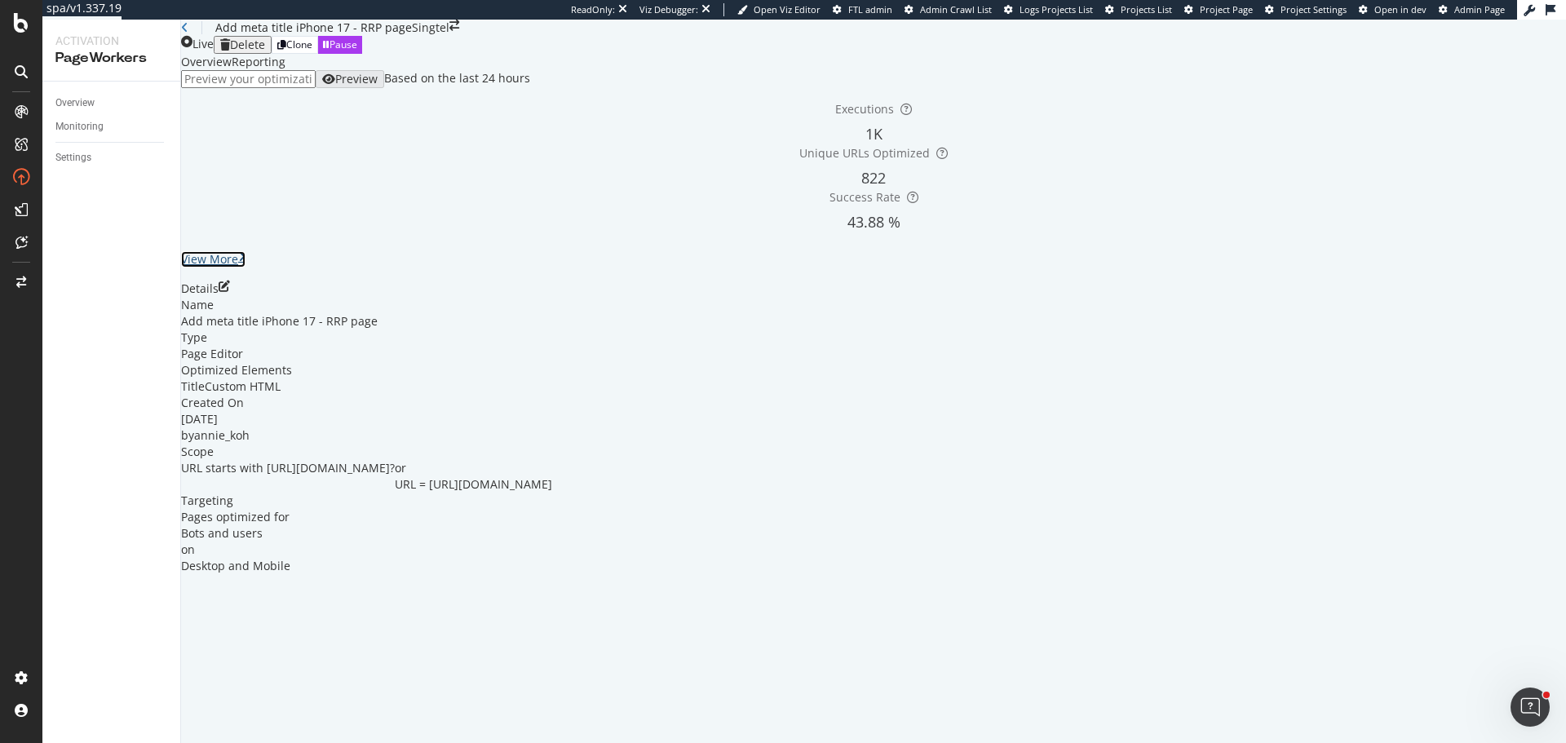
click at [238, 267] on div "View More" at bounding box center [209, 259] width 57 height 16
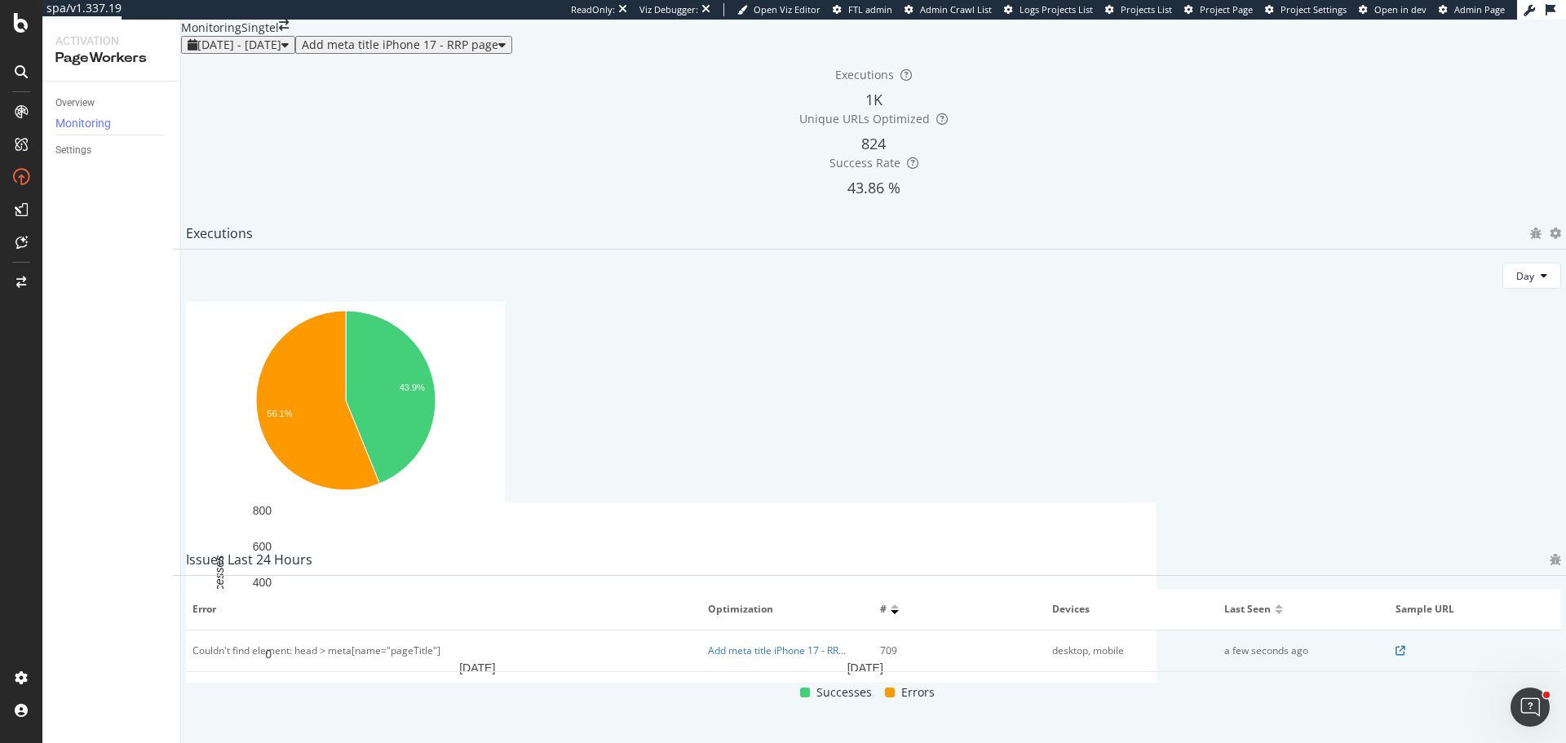
scroll to position [568, 0]
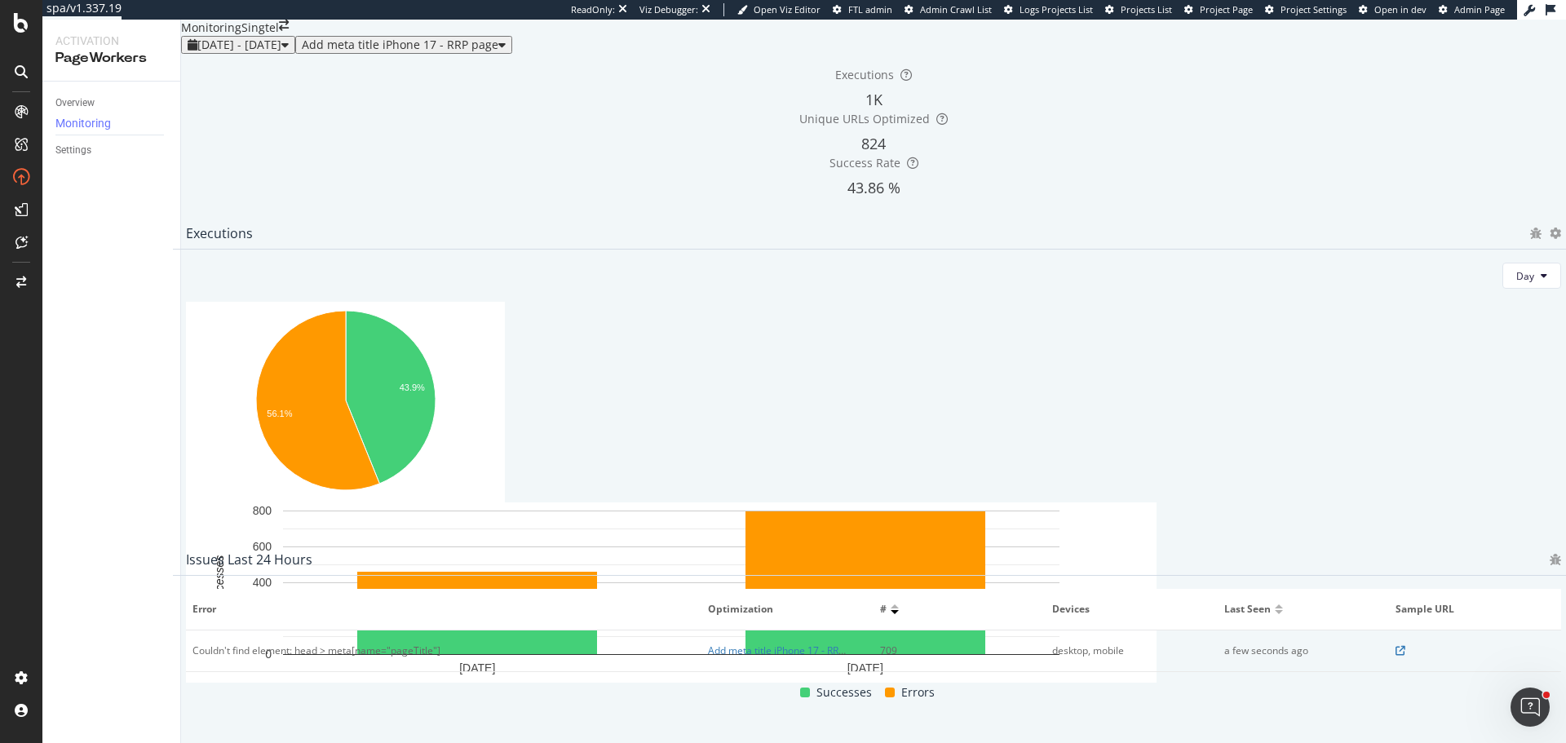
click at [1418, 496] on span "Users" at bounding box center [1411, 495] width 27 height 15
click at [83, 106] on div "Overview" at bounding box center [74, 103] width 39 height 17
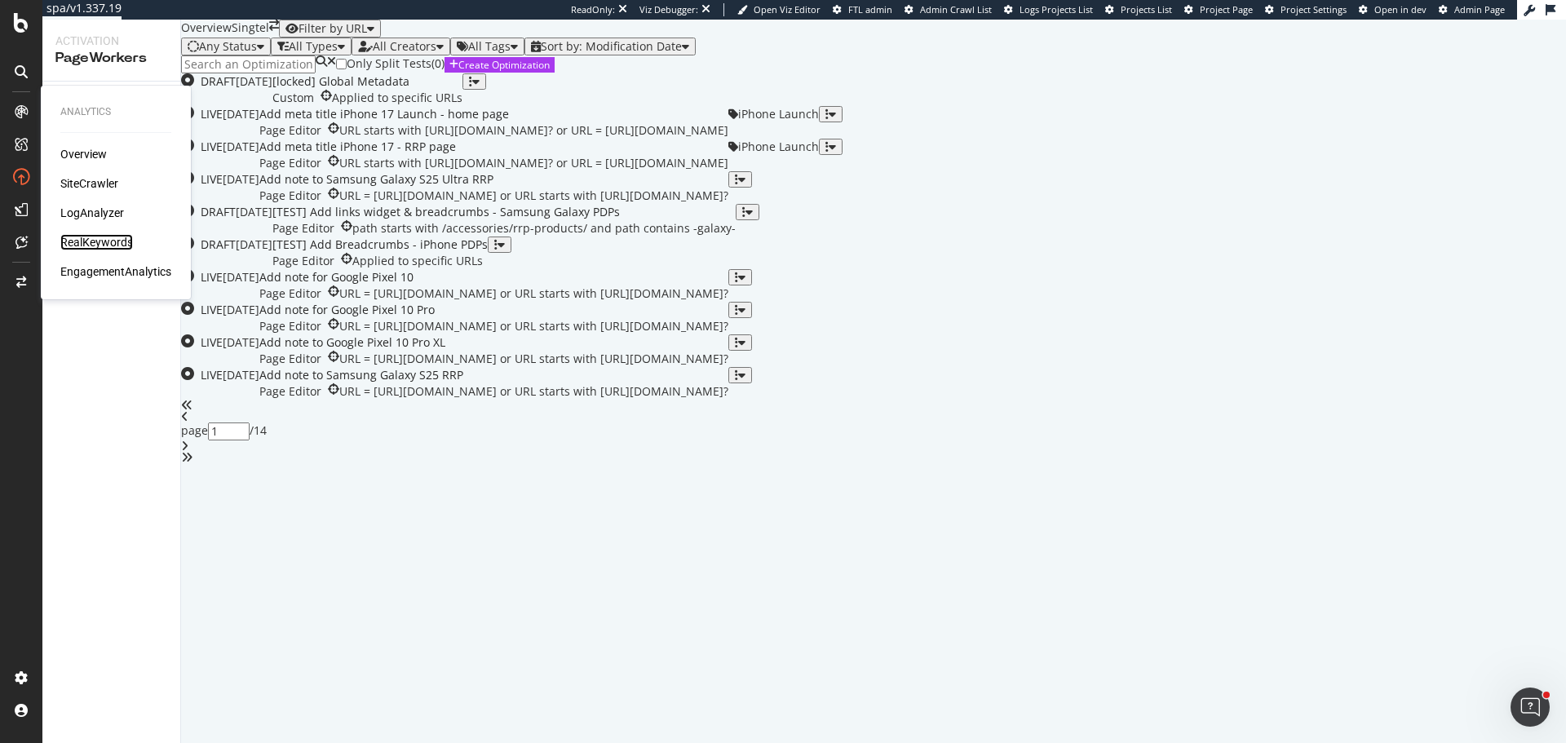
click at [89, 244] on div "RealKeywords" at bounding box center [96, 242] width 73 height 16
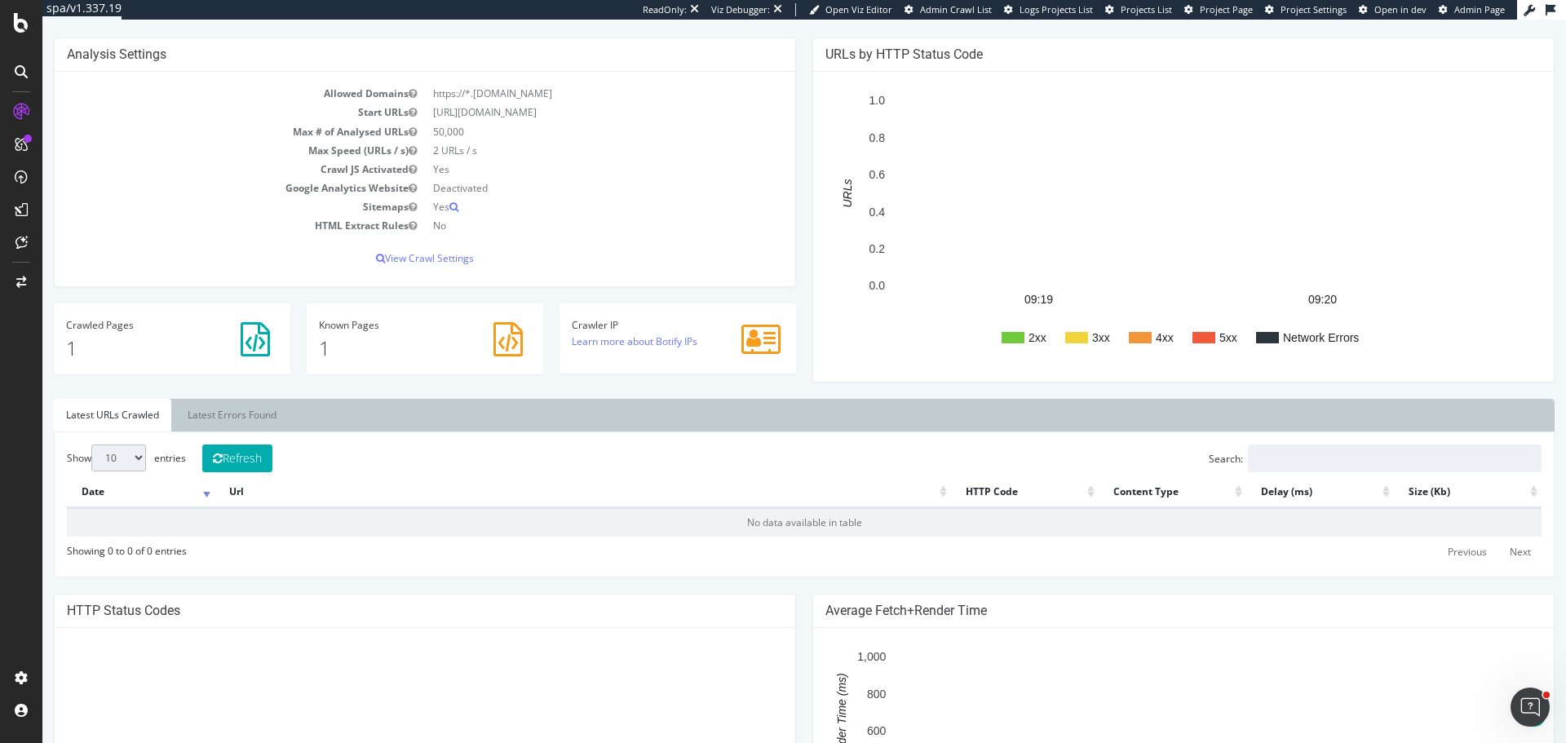
scroll to position [163, 0]
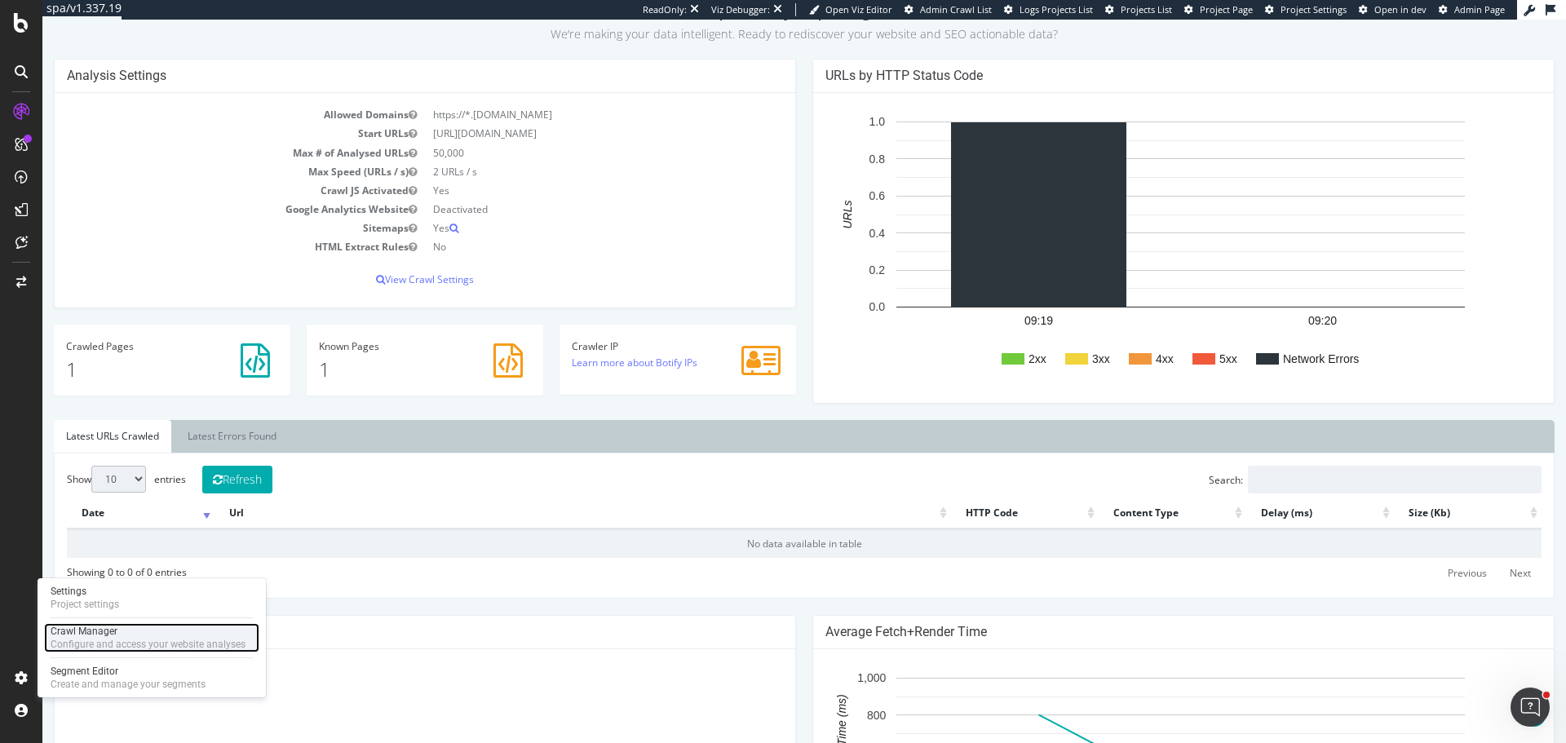
click at [80, 629] on div "Crawl Manager" at bounding box center [148, 631] width 195 height 13
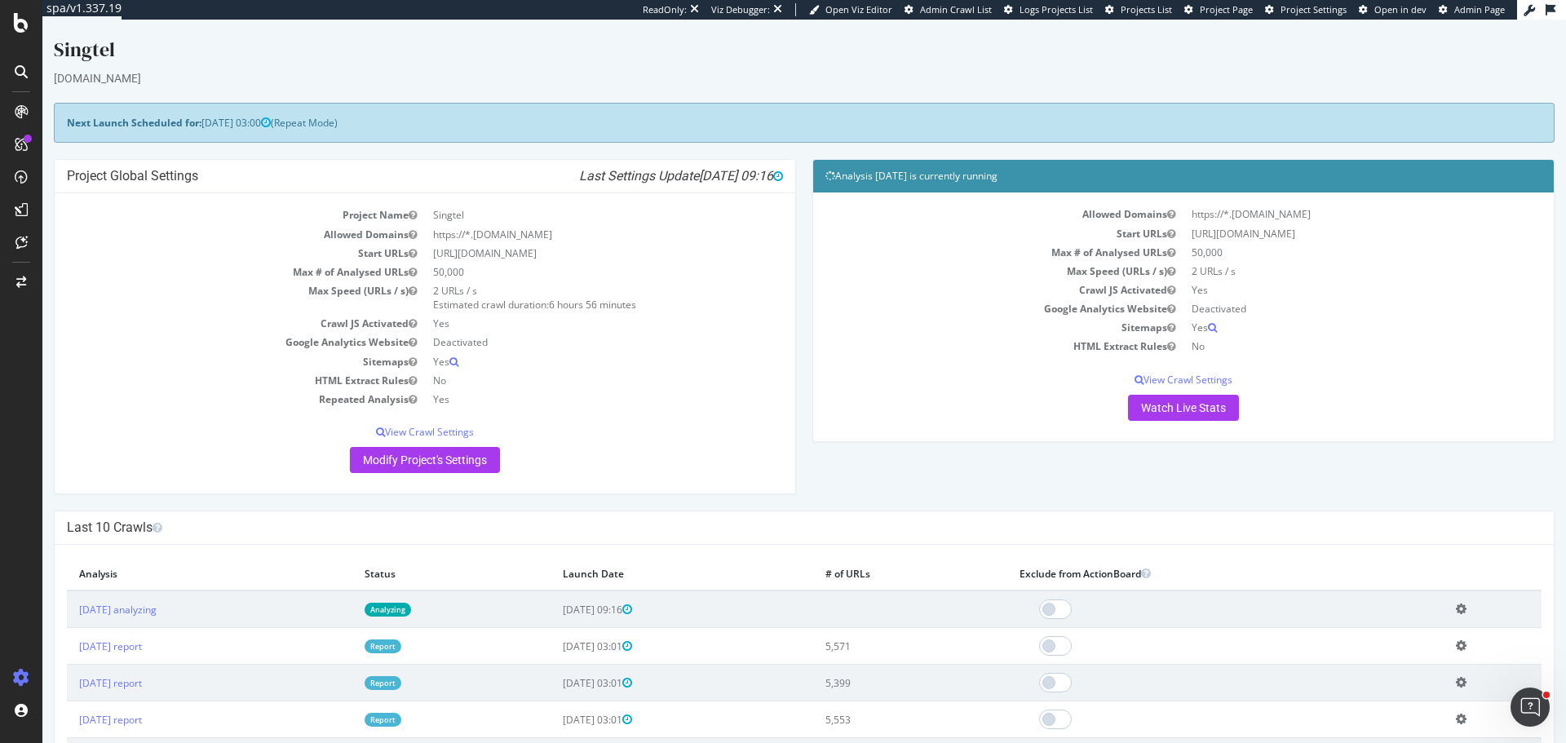
click at [1455, 608] on icon at bounding box center [1460, 609] width 11 height 12
click at [1370, 665] on link "Delete analysis" at bounding box center [1401, 655] width 130 height 22
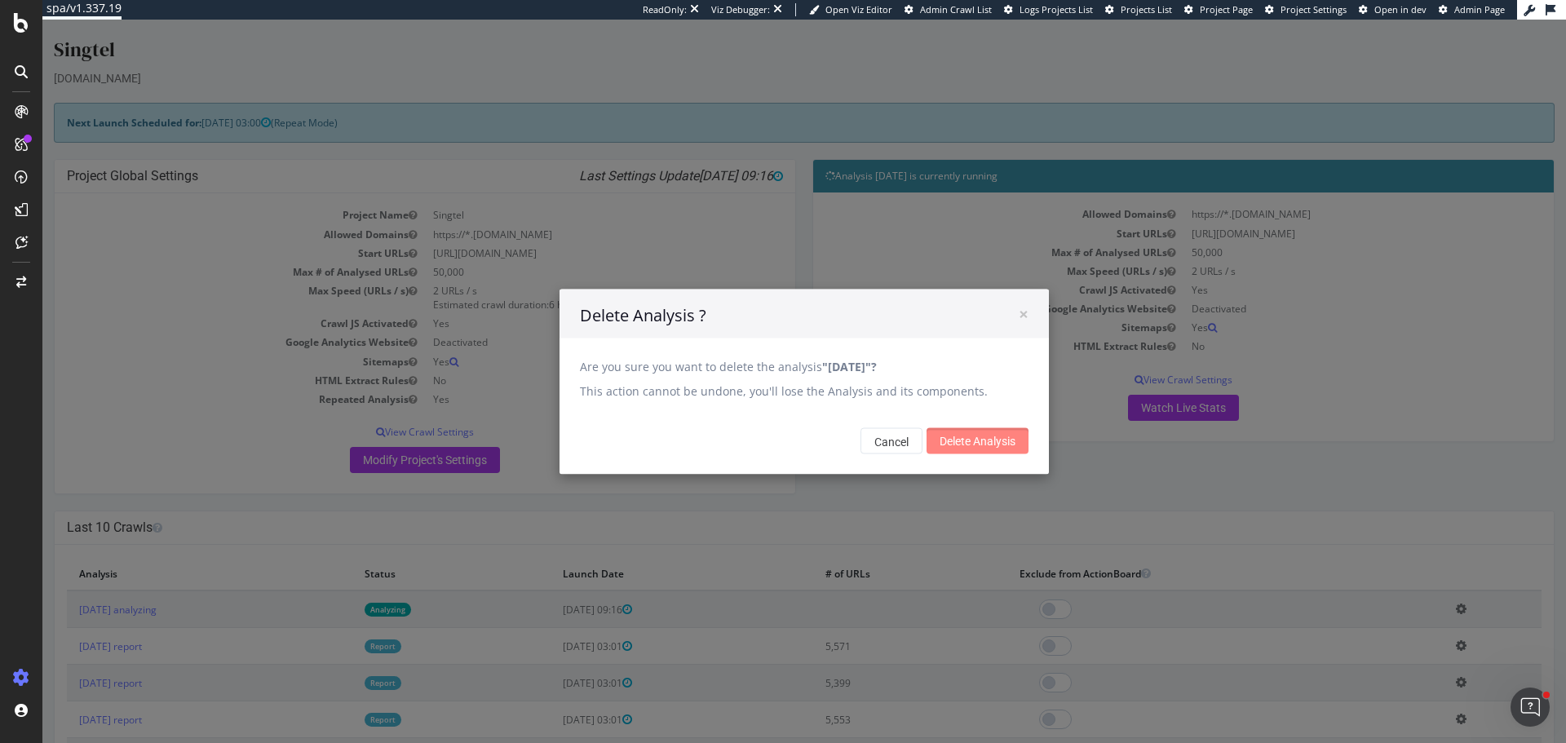
click at [965, 438] on input "Delete Analysis" at bounding box center [977, 440] width 102 height 26
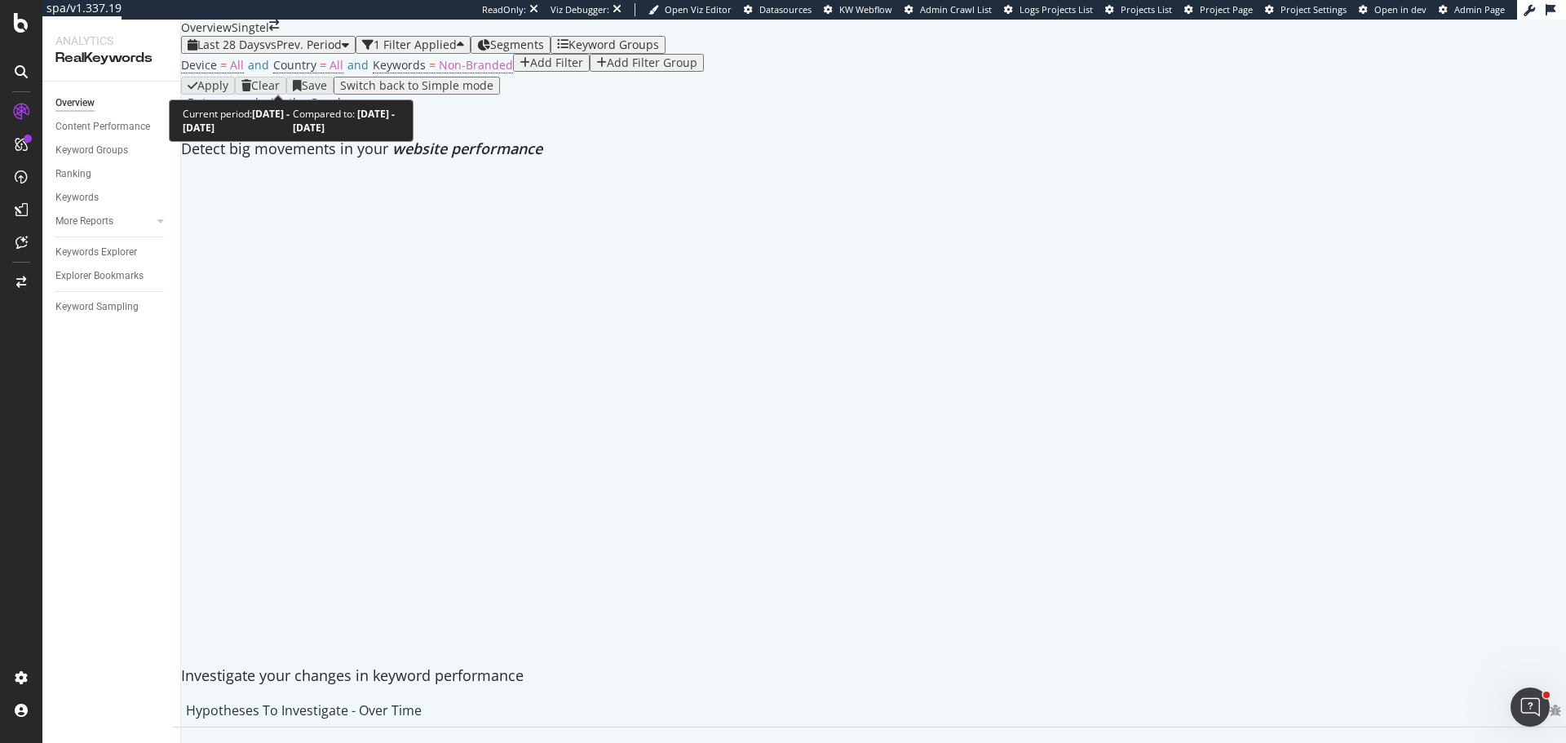
click at [321, 52] on span "vs Prev. Period" at bounding box center [303, 44] width 77 height 15
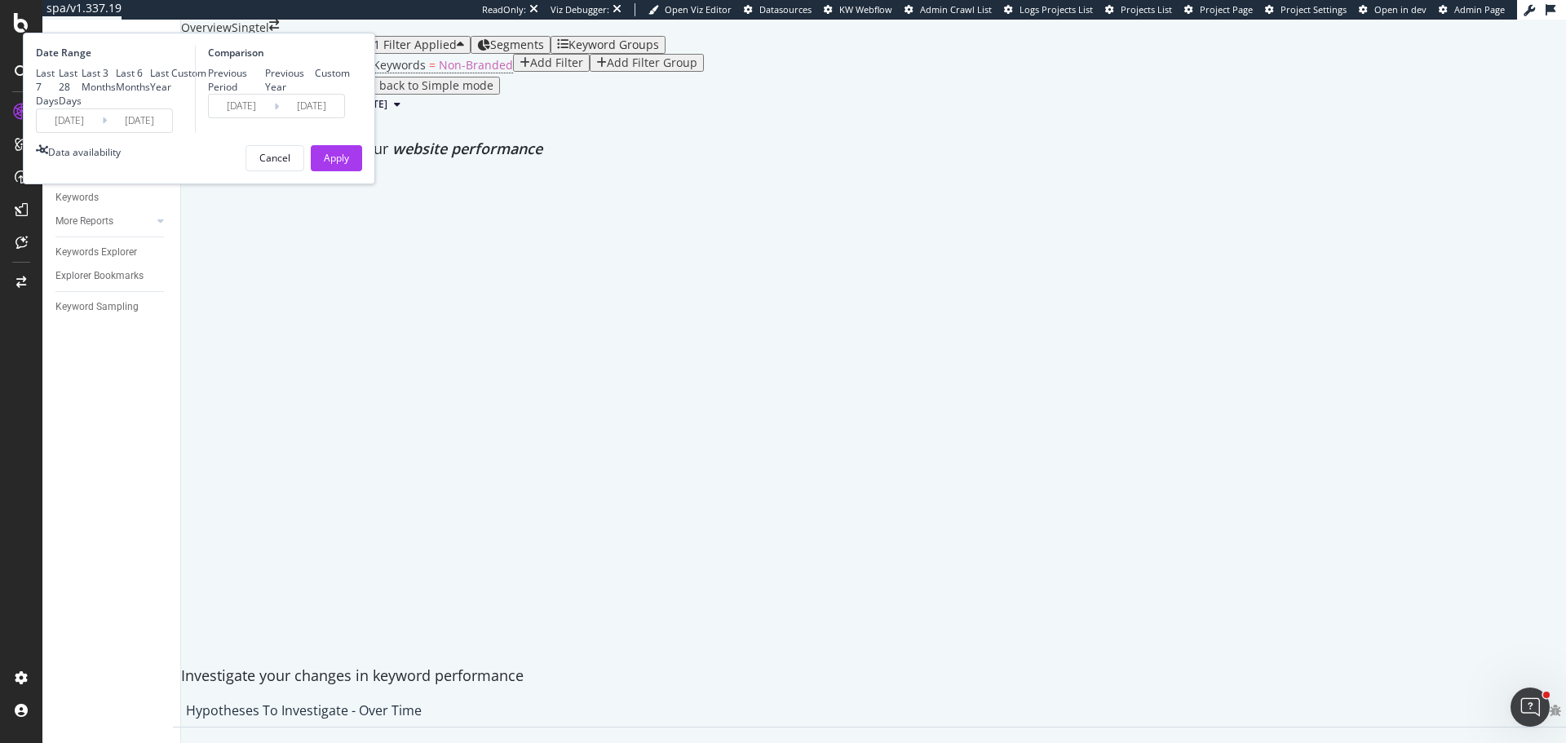
click at [898, 95] on div "Apply Clear Save Switch back to Simple mode" at bounding box center [873, 86] width 1385 height 18
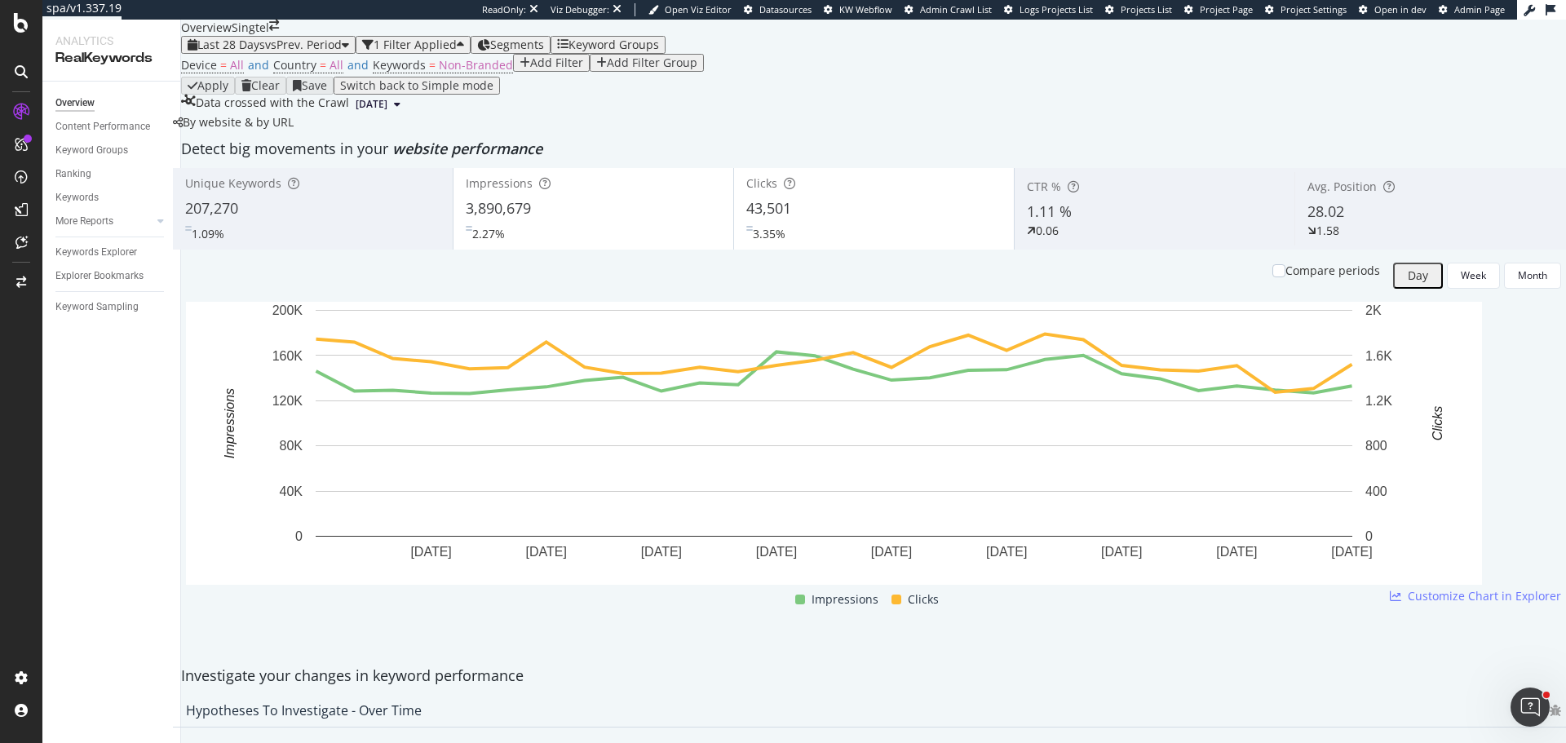
click at [530, 69] on div "Add Filter" at bounding box center [556, 62] width 53 height 13
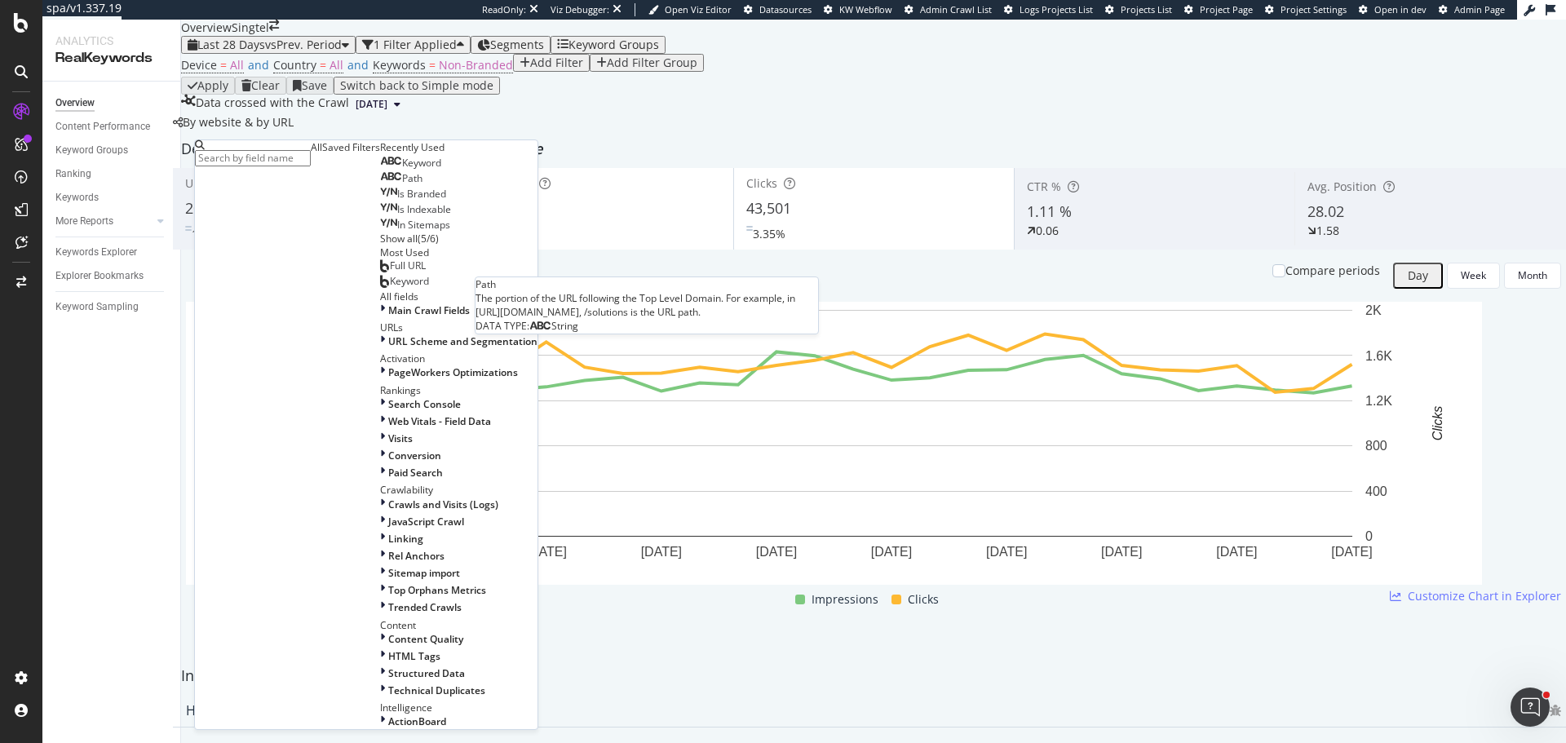
click at [380, 170] on div "Keyword" at bounding box center [410, 163] width 61 height 13
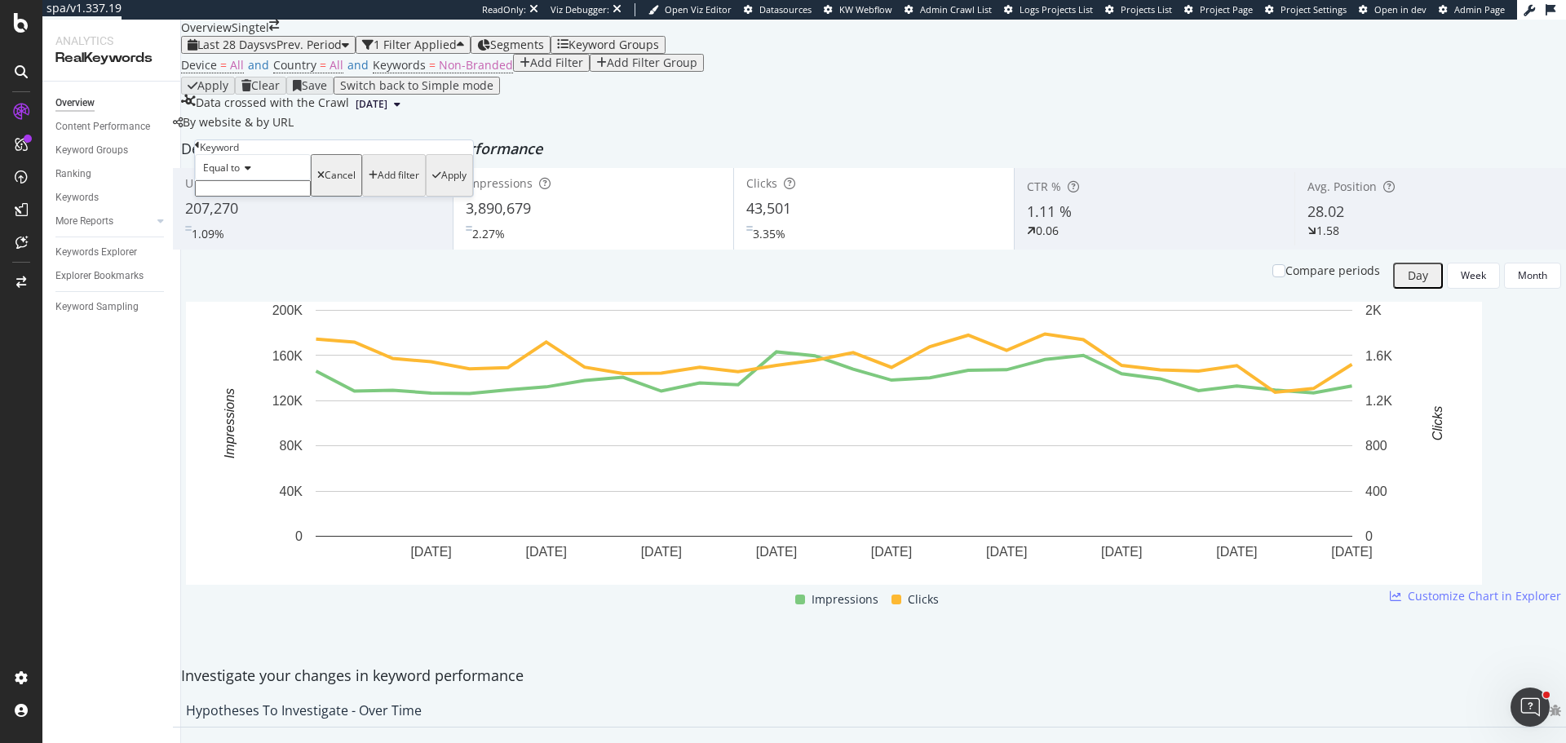
click at [240, 174] on span "Equal to" at bounding box center [221, 168] width 37 height 14
click at [241, 301] on div "Contains" at bounding box center [253, 292] width 114 height 17
click at [259, 197] on input "text" at bounding box center [253, 188] width 116 height 16
type input "iphone 17"
click at [441, 186] on div "Apply" at bounding box center [453, 179] width 25 height 11
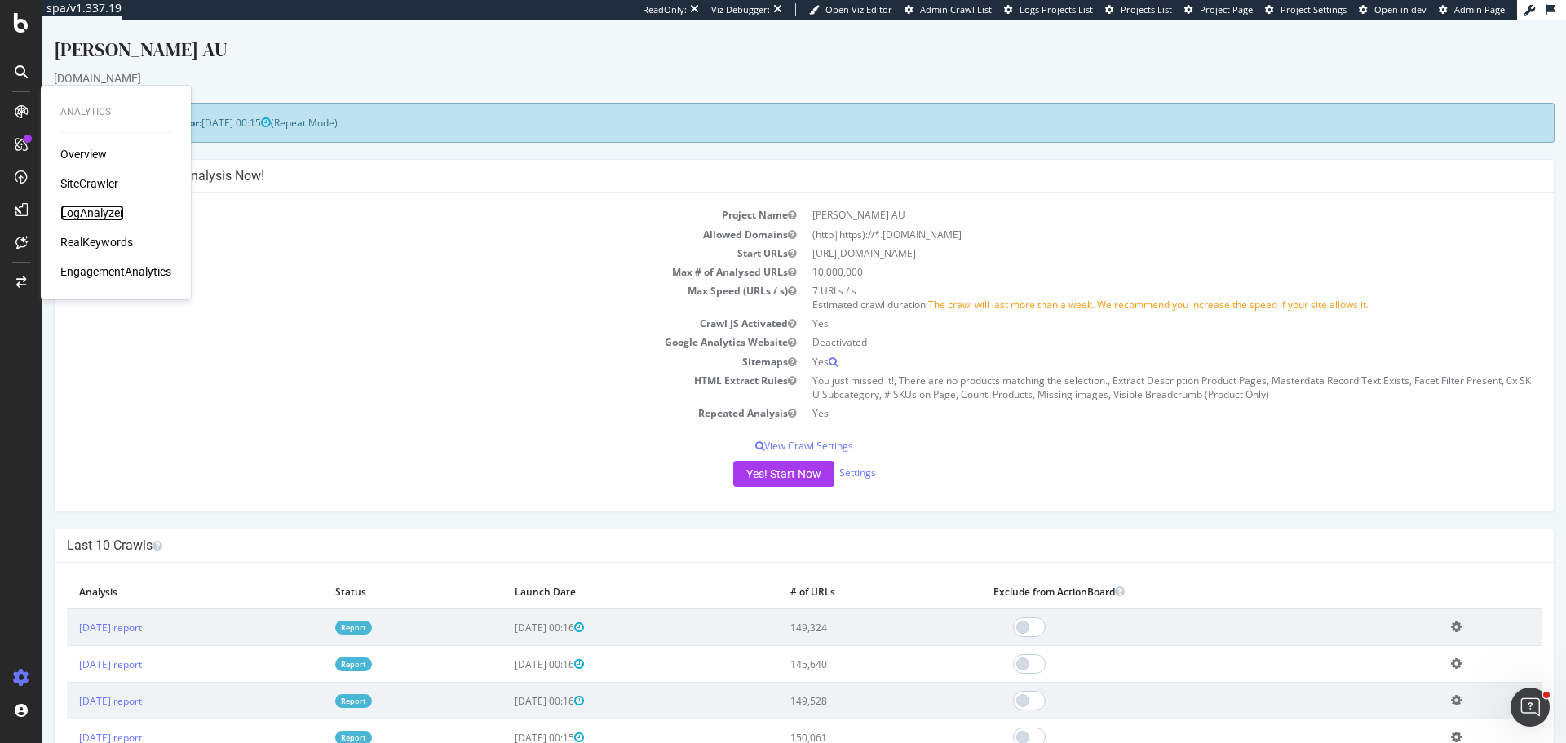
click at [107, 214] on div "LogAnalyzer" at bounding box center [92, 213] width 64 height 16
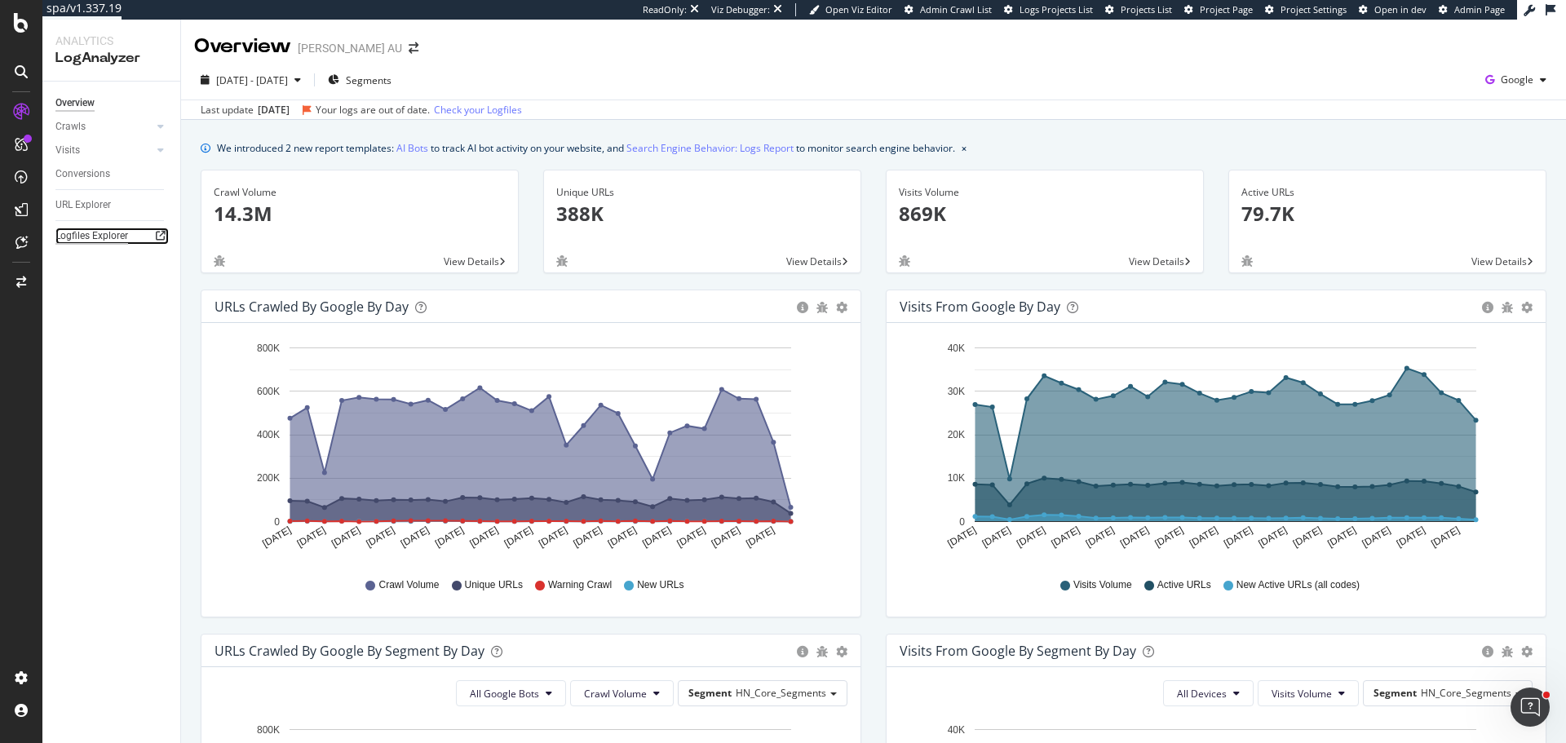
click at [91, 237] on div "Logfiles Explorer" at bounding box center [91, 235] width 73 height 17
